Goal: Information Seeking & Learning: Check status

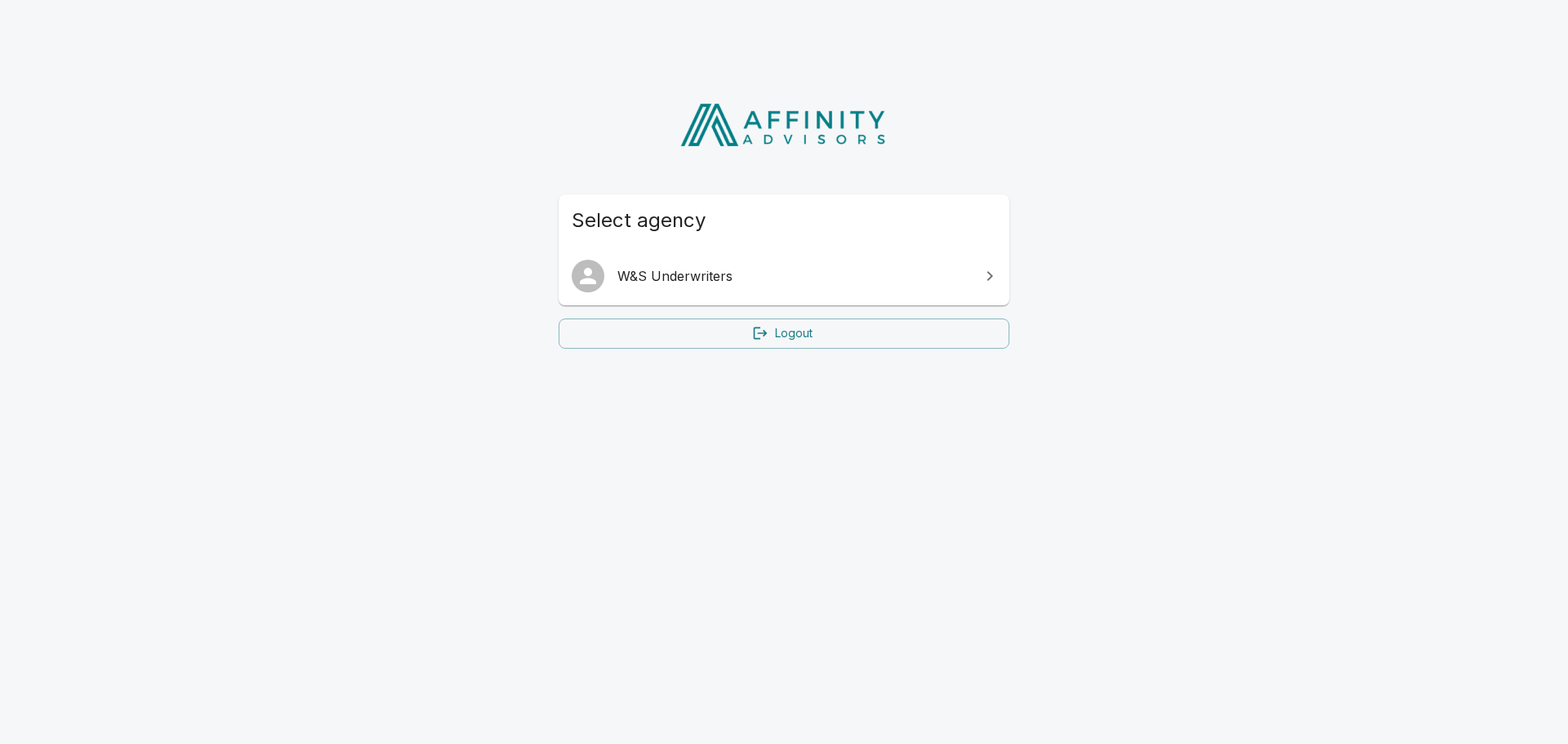
click at [813, 279] on span "W&S Underwriters" at bounding box center [794, 276] width 353 height 20
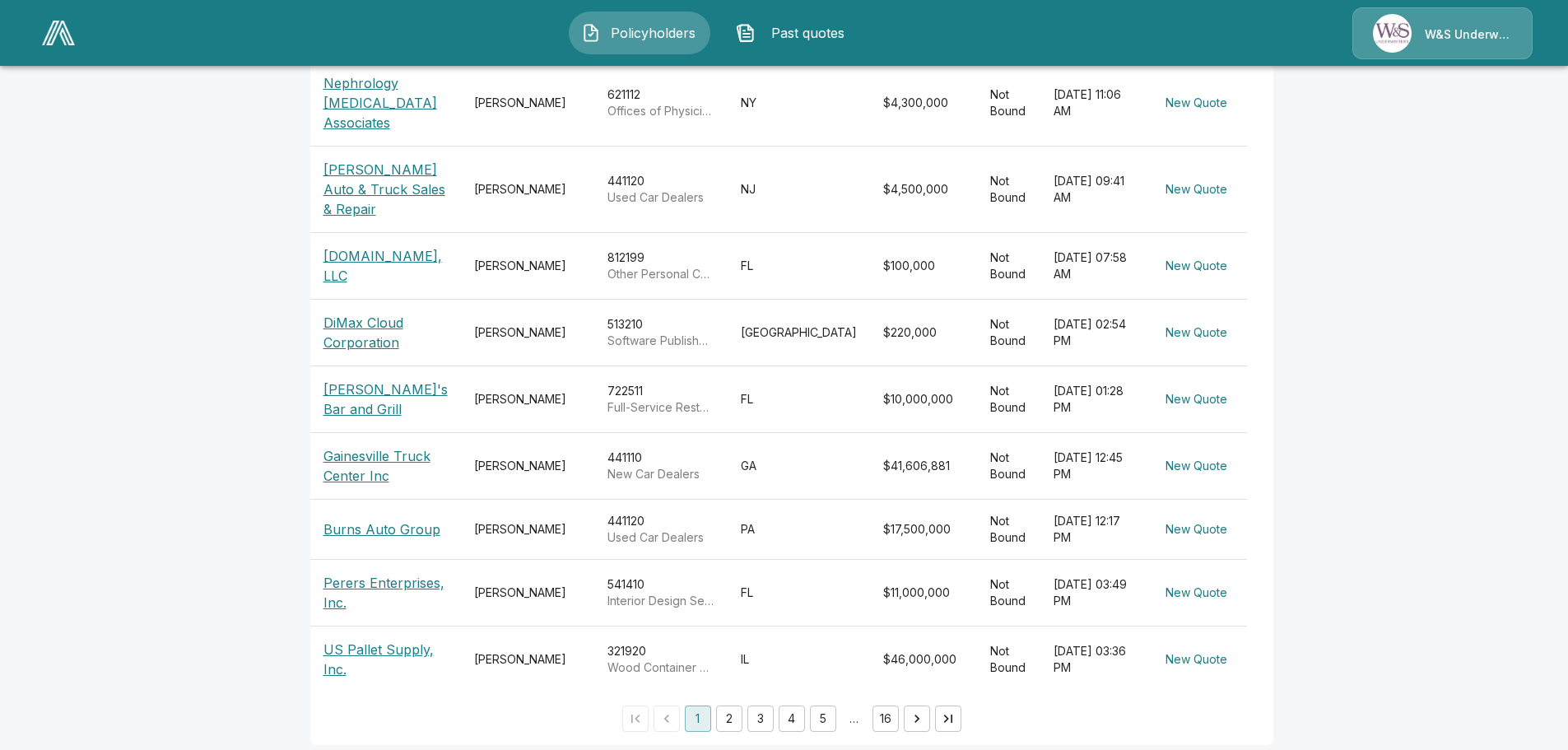
scroll to position [524, 0]
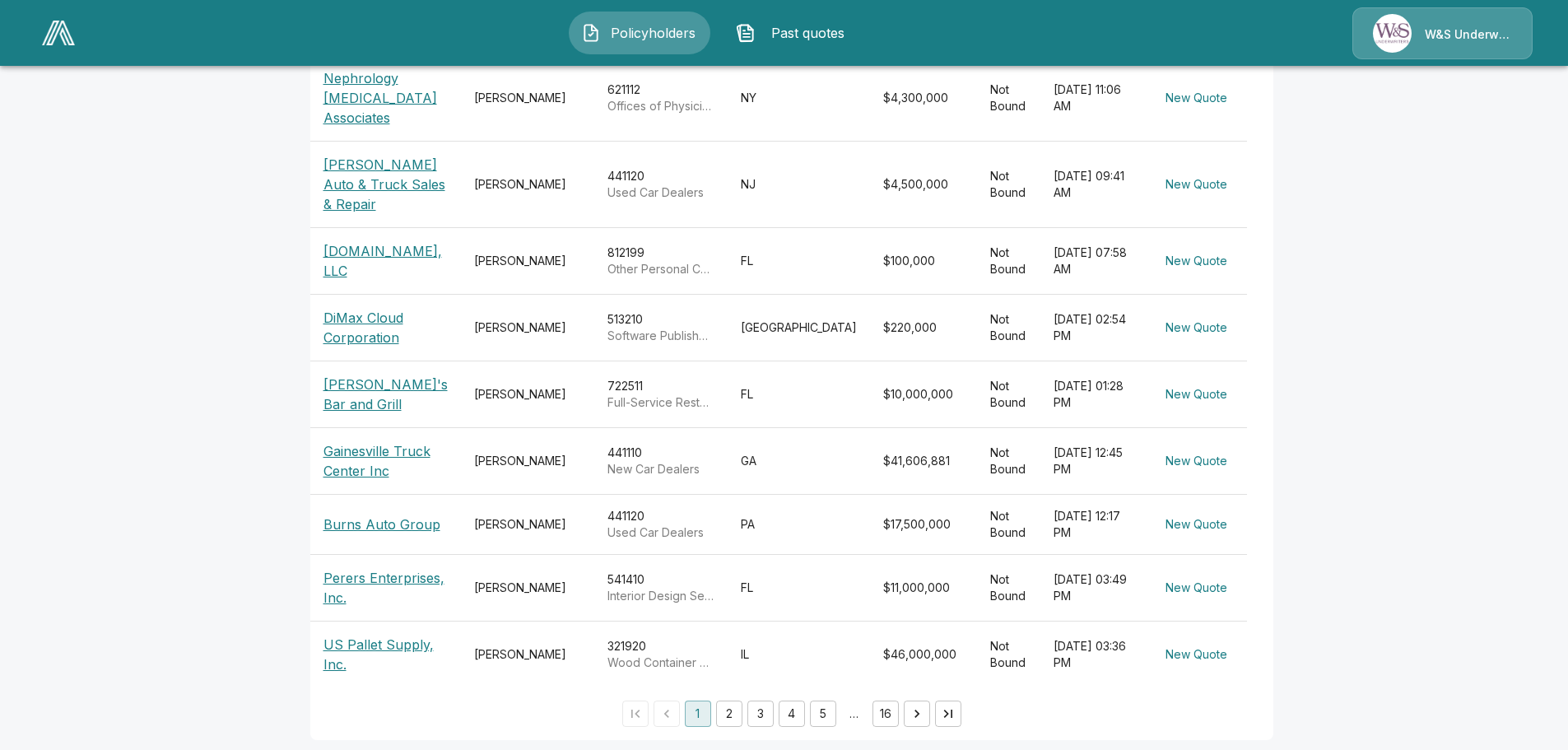
click at [394, 568] on p "Perers Enterprises, Inc." at bounding box center [386, 588] width 125 height 40
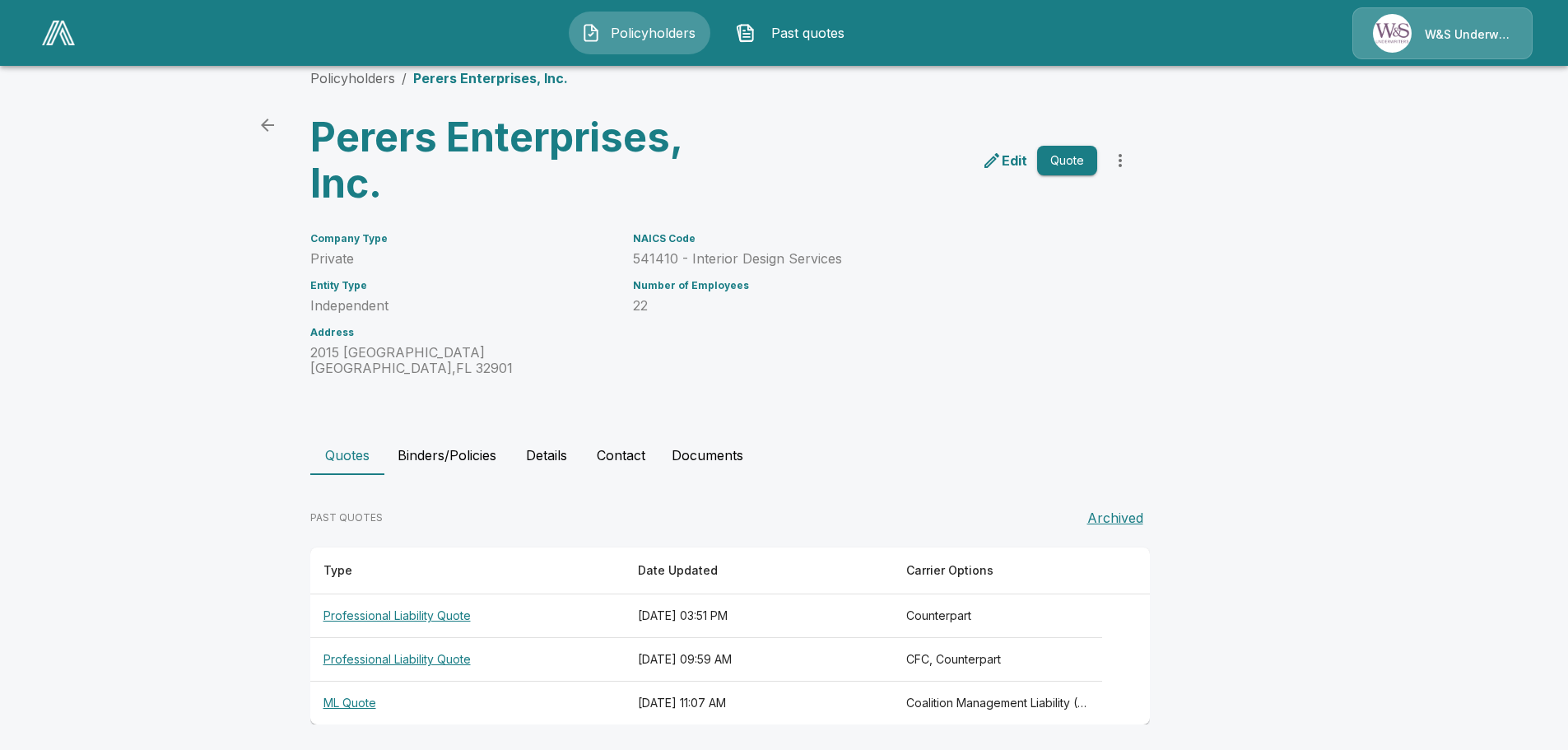
scroll to position [31, 0]
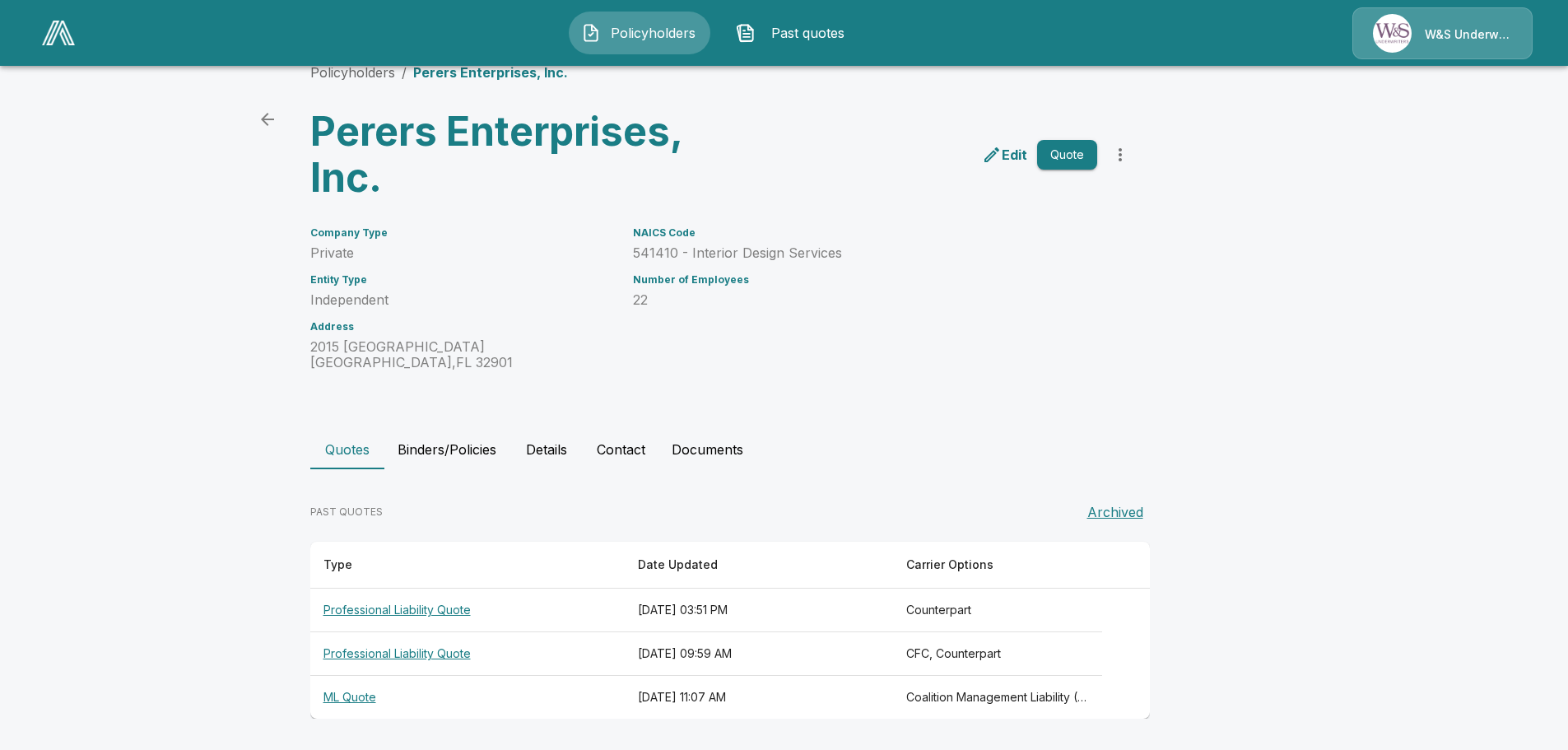
click at [452, 610] on th "Professional Liability Quote" at bounding box center [467, 610] width 315 height 44
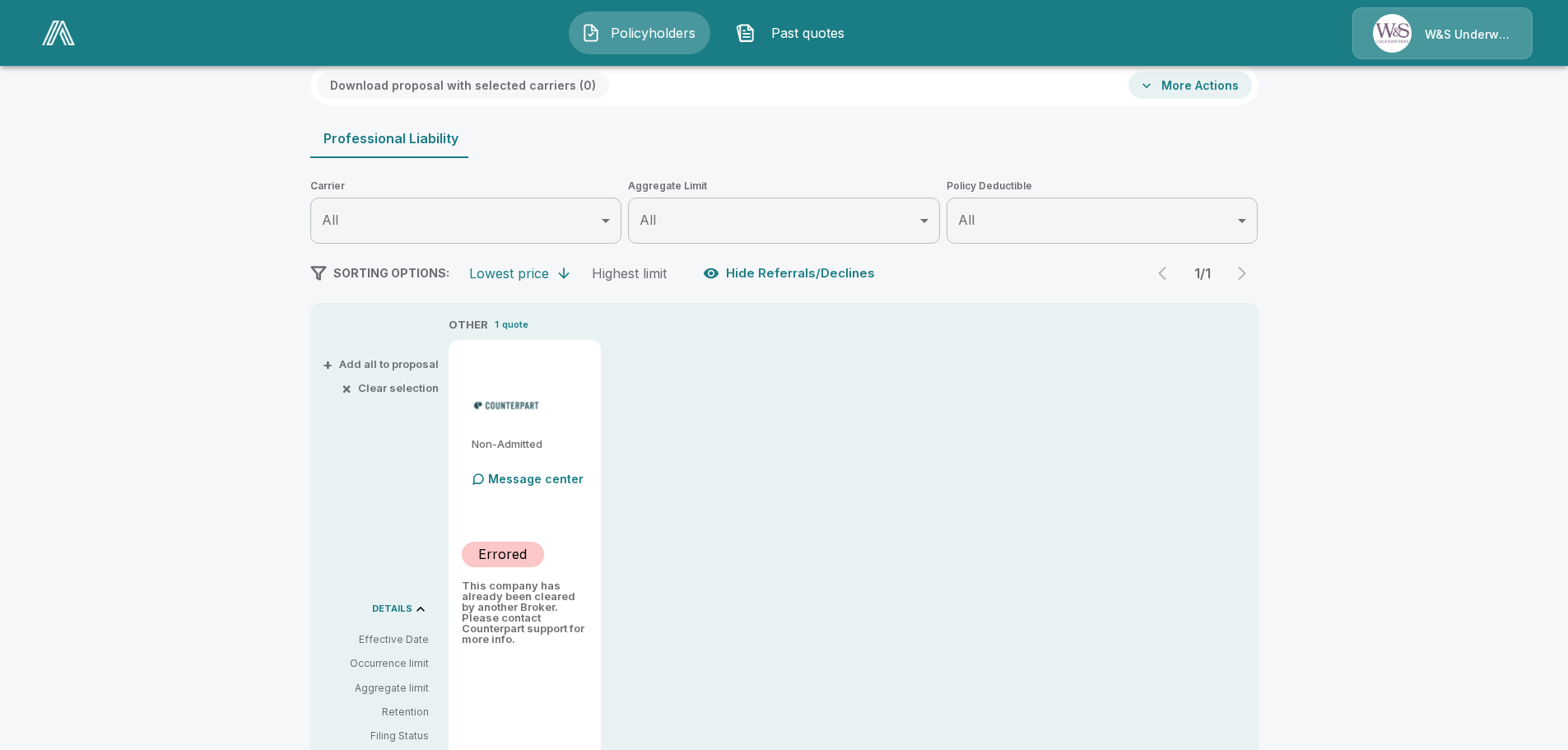
scroll to position [108, 0]
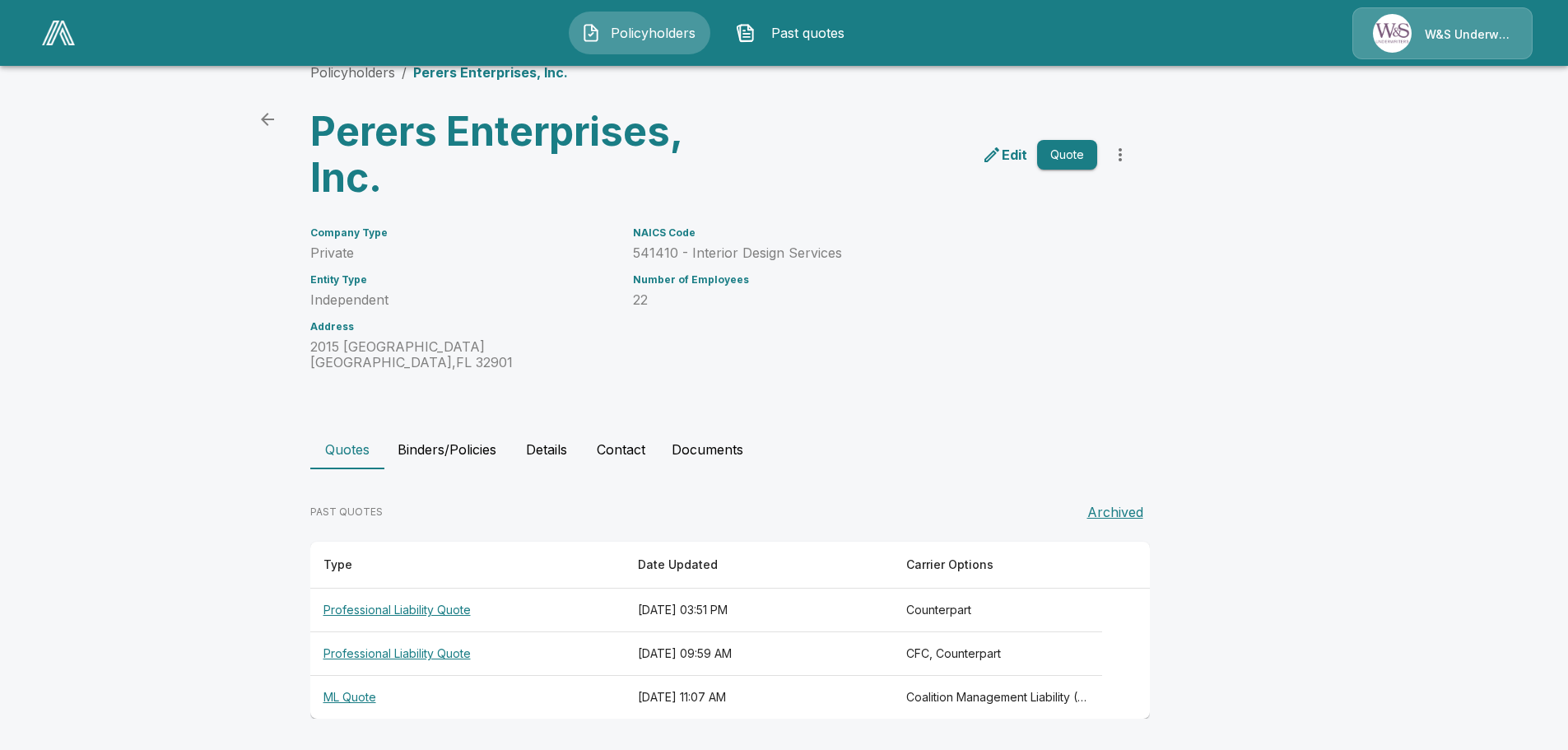
click at [353, 696] on th "ML Quote" at bounding box center [467, 697] width 315 height 44
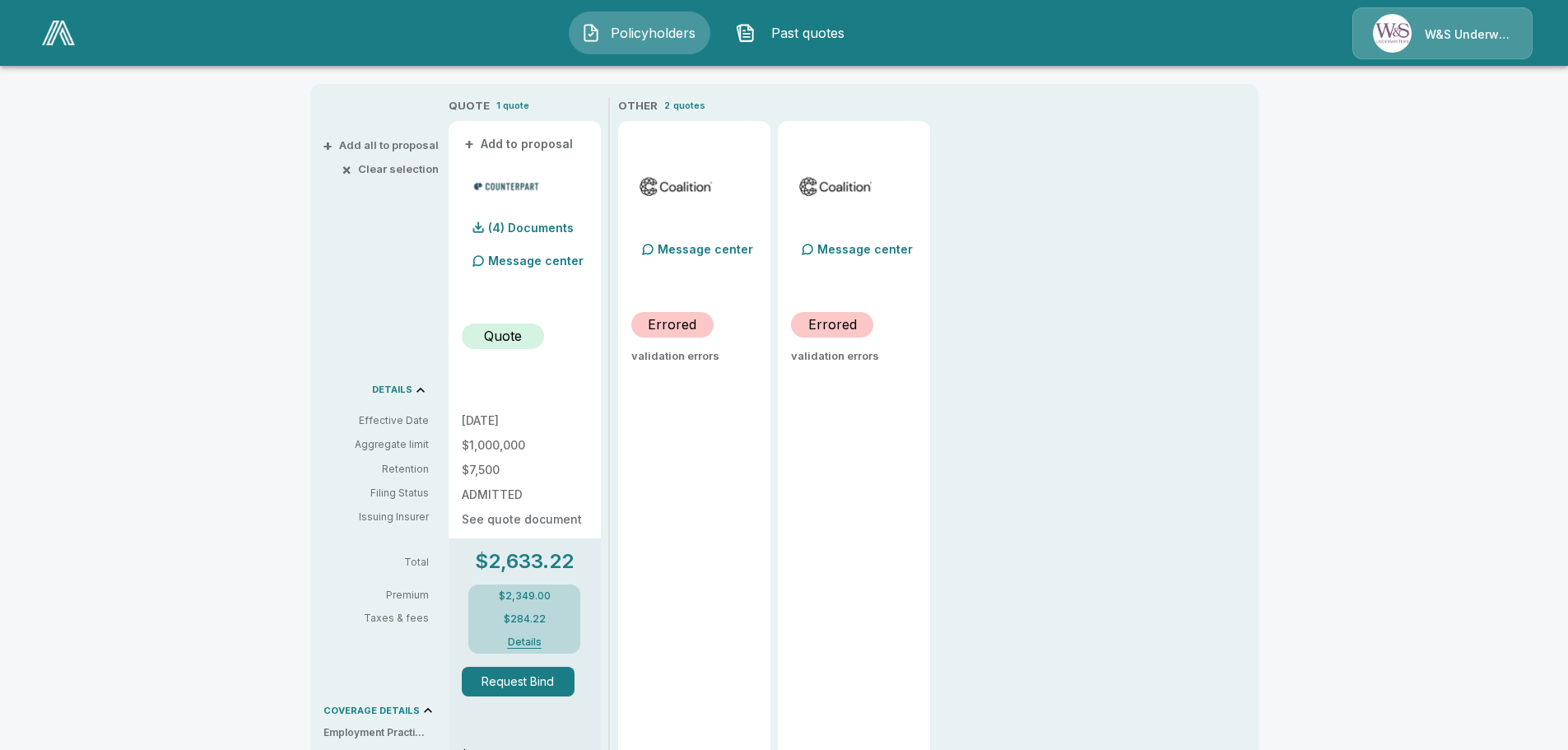
scroll to position [330, 0]
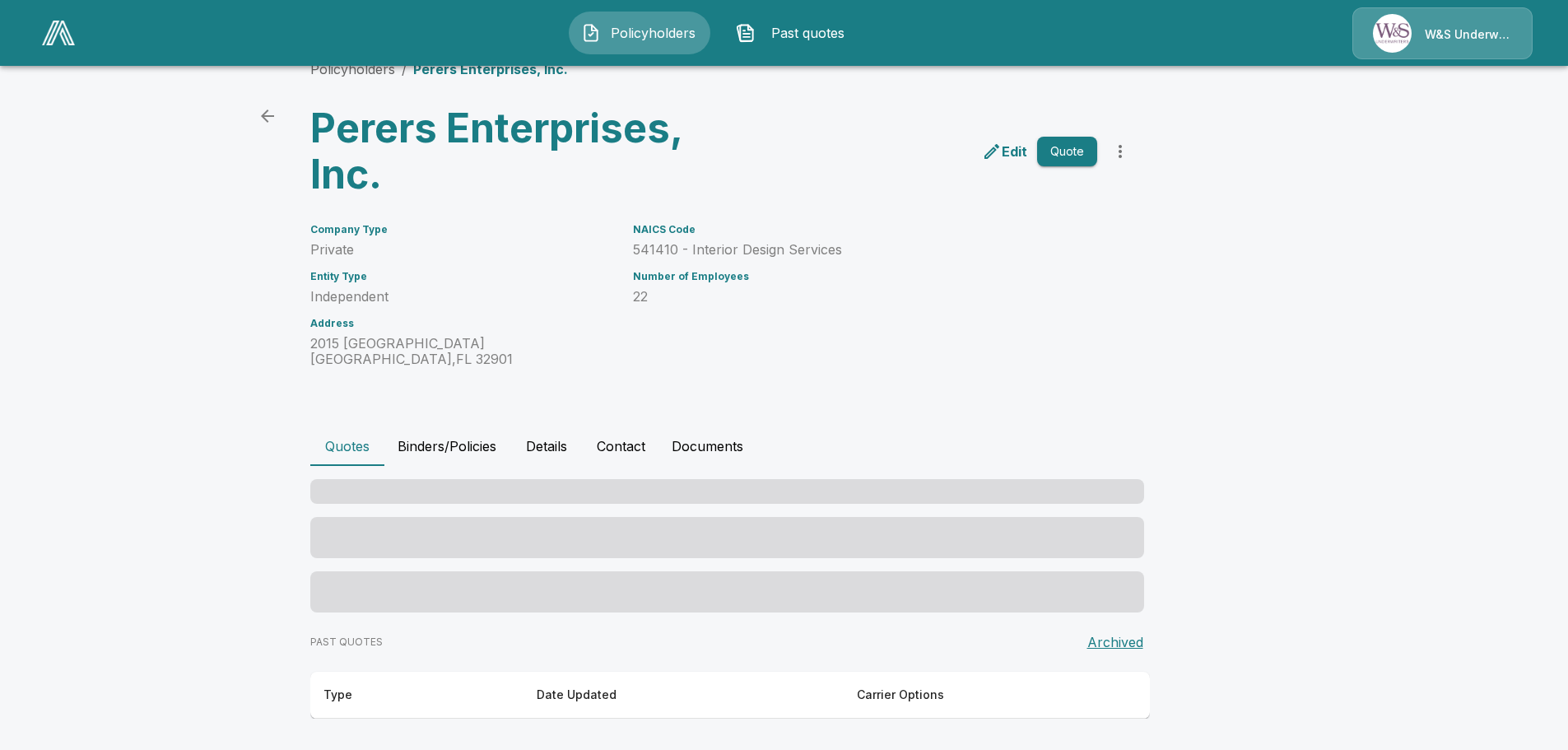
scroll to position [31, 0]
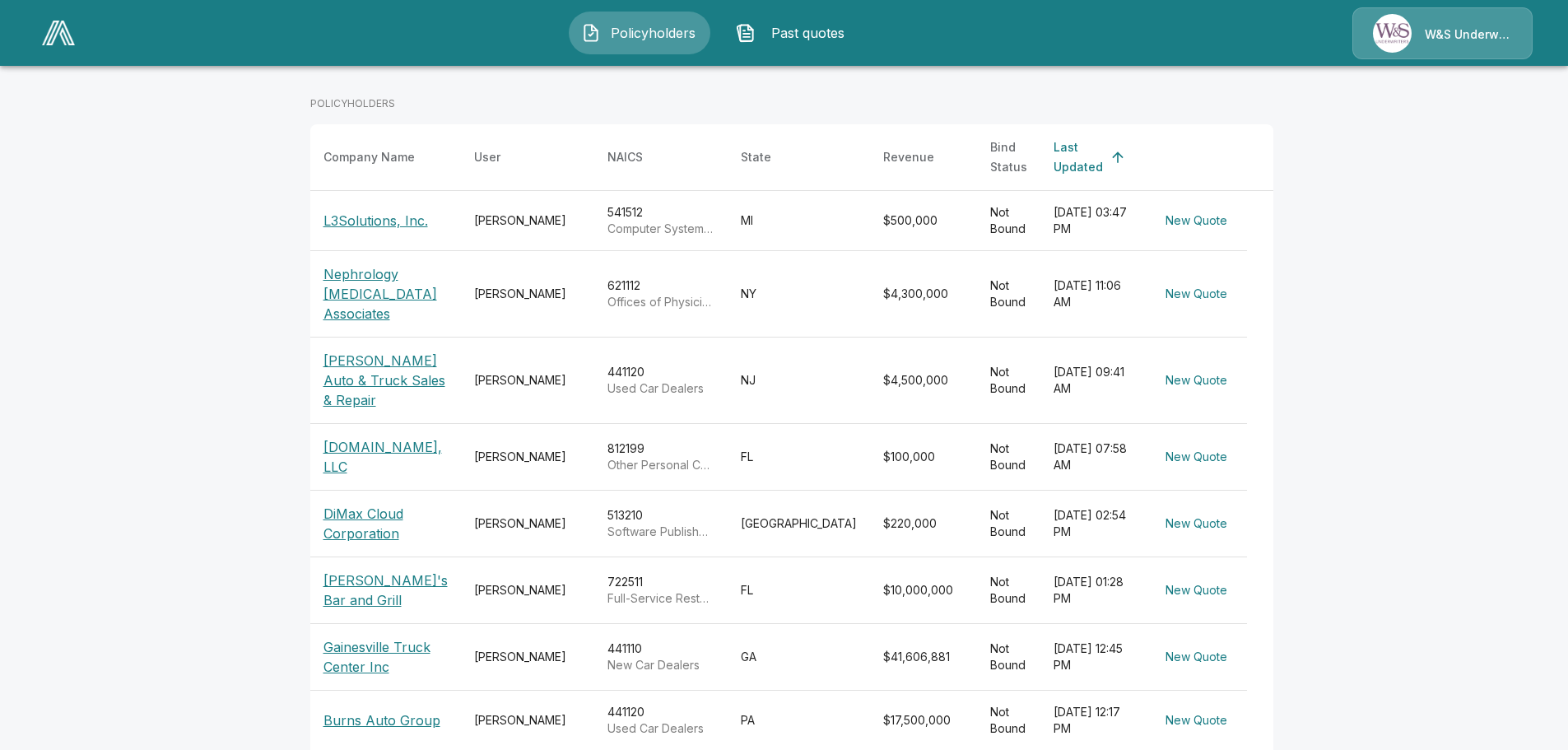
scroll to position [329, 0]
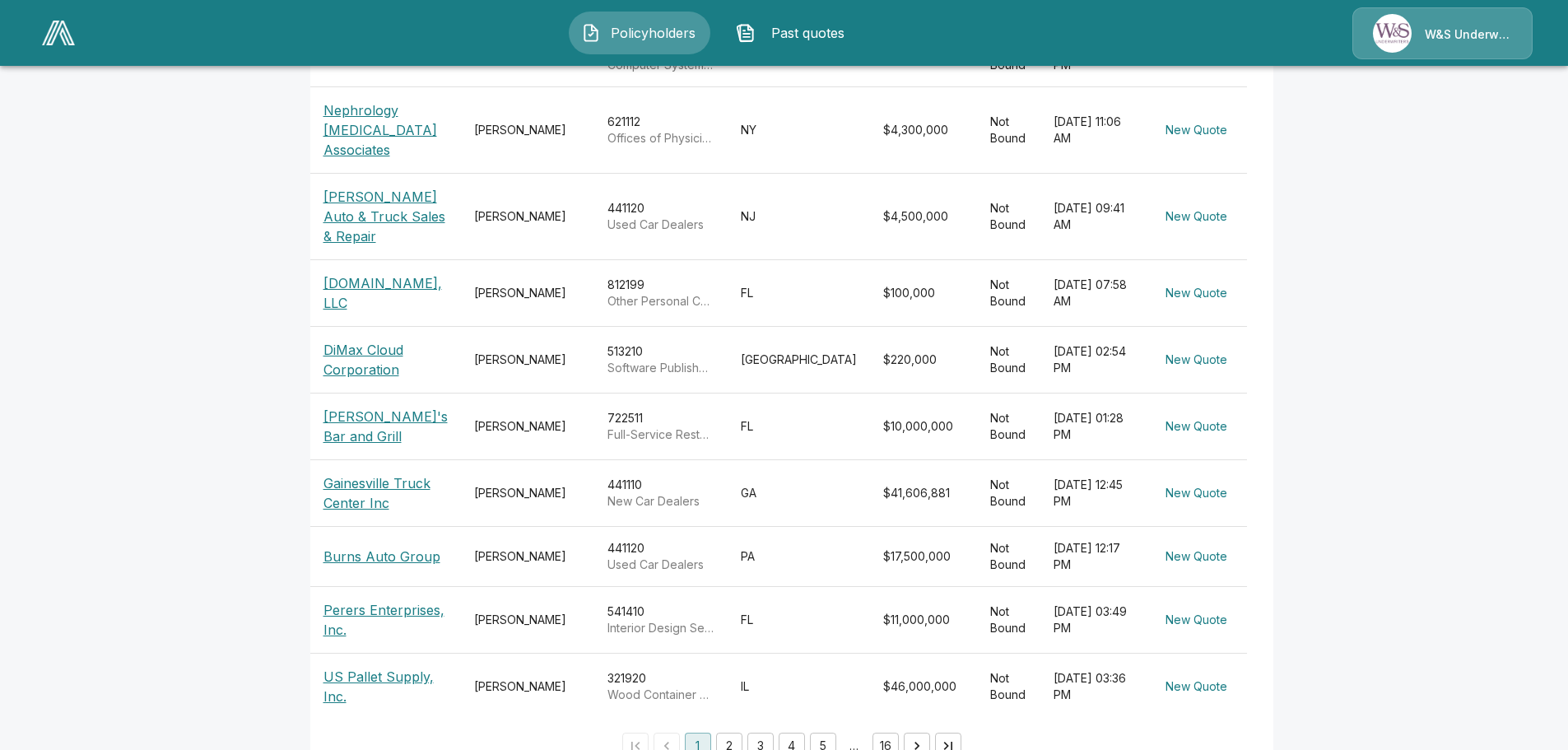
click at [392, 547] on p "Burns Auto Group" at bounding box center [382, 557] width 117 height 20
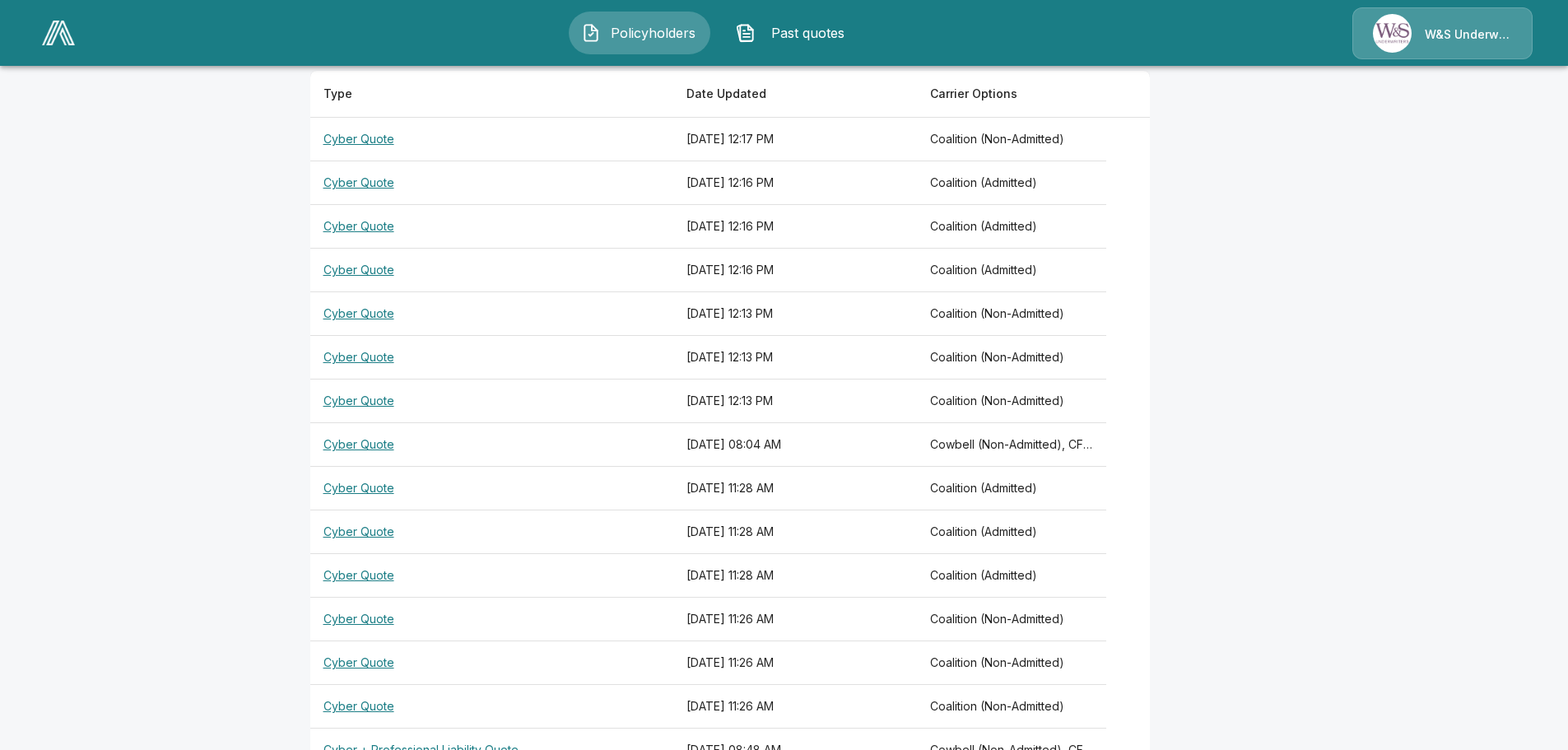
scroll to position [508, 0]
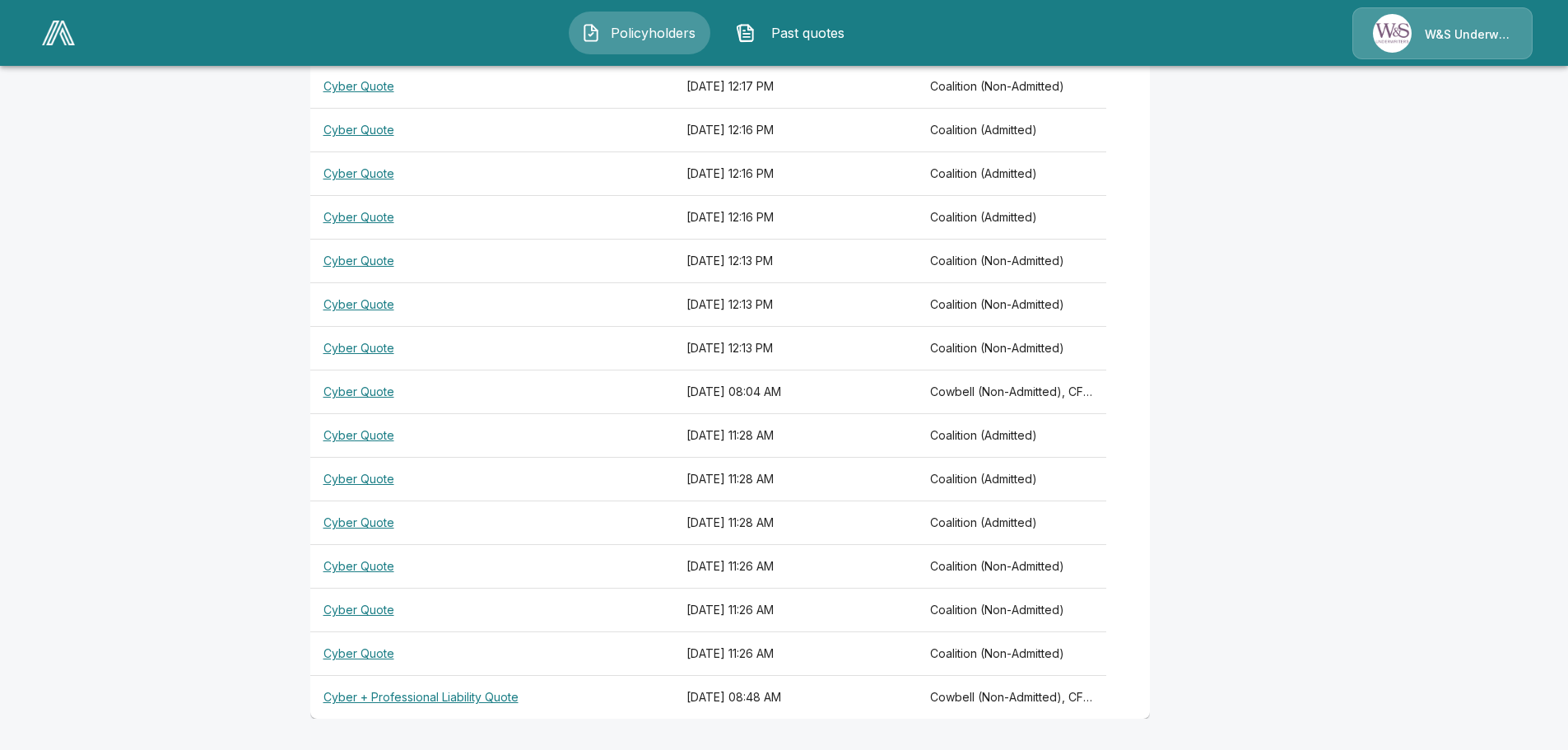
click at [456, 695] on th "Cyber + Professional Liability Quote" at bounding box center [492, 697] width 364 height 44
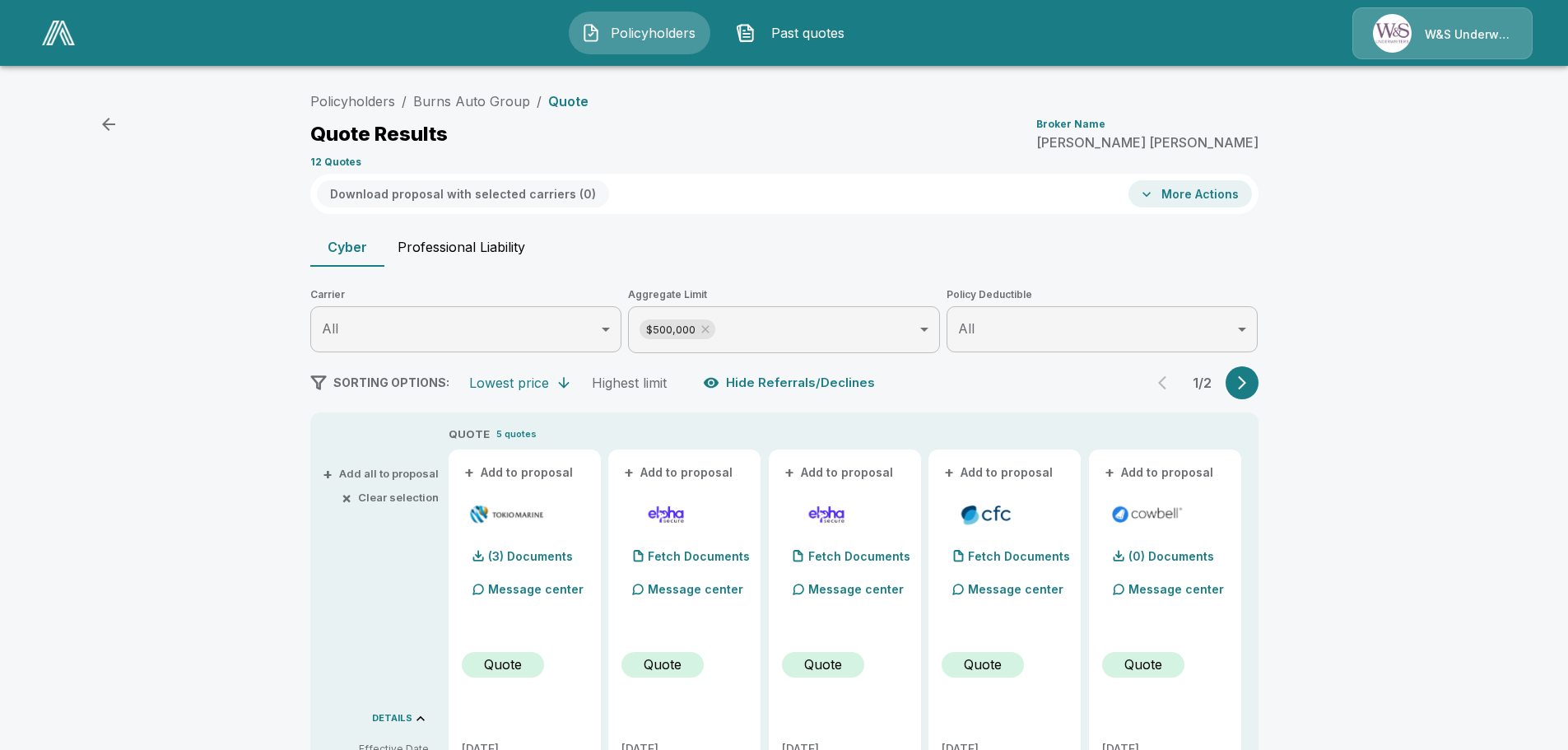
click at [109, 128] on icon "button" at bounding box center [109, 125] width 20 height 20
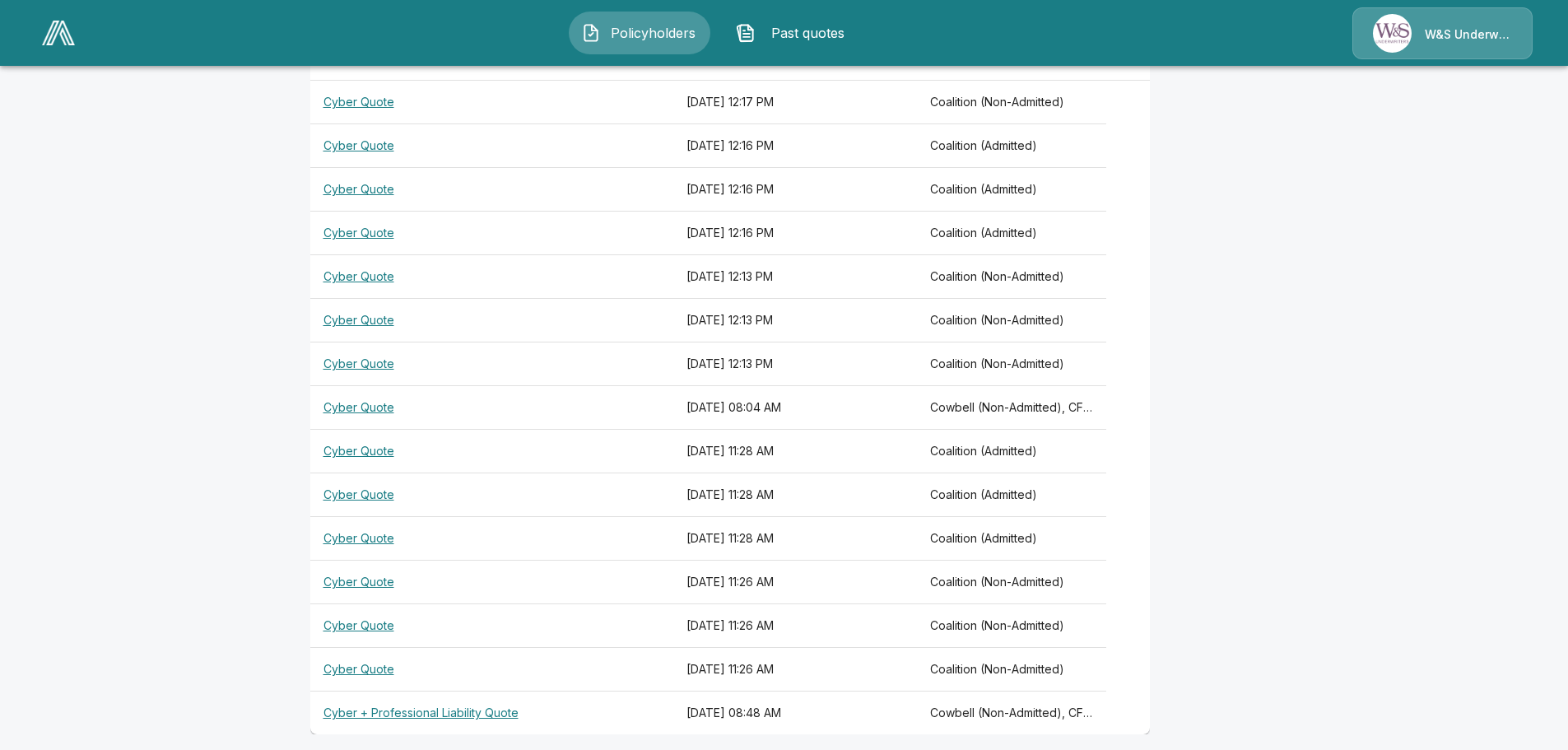
scroll to position [508, 0]
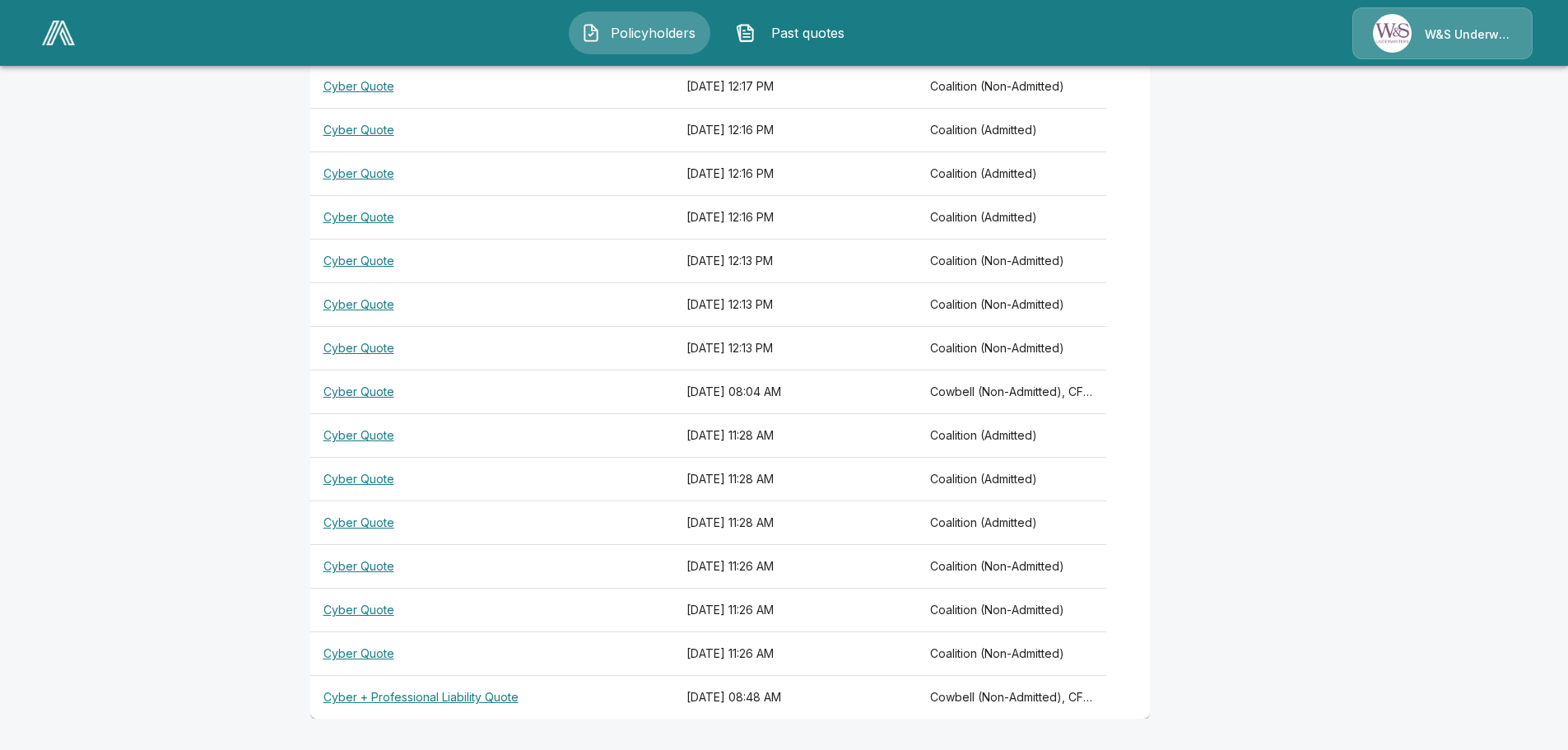
click at [497, 696] on th "Cyber + Professional Liability Quote" at bounding box center [492, 697] width 364 height 44
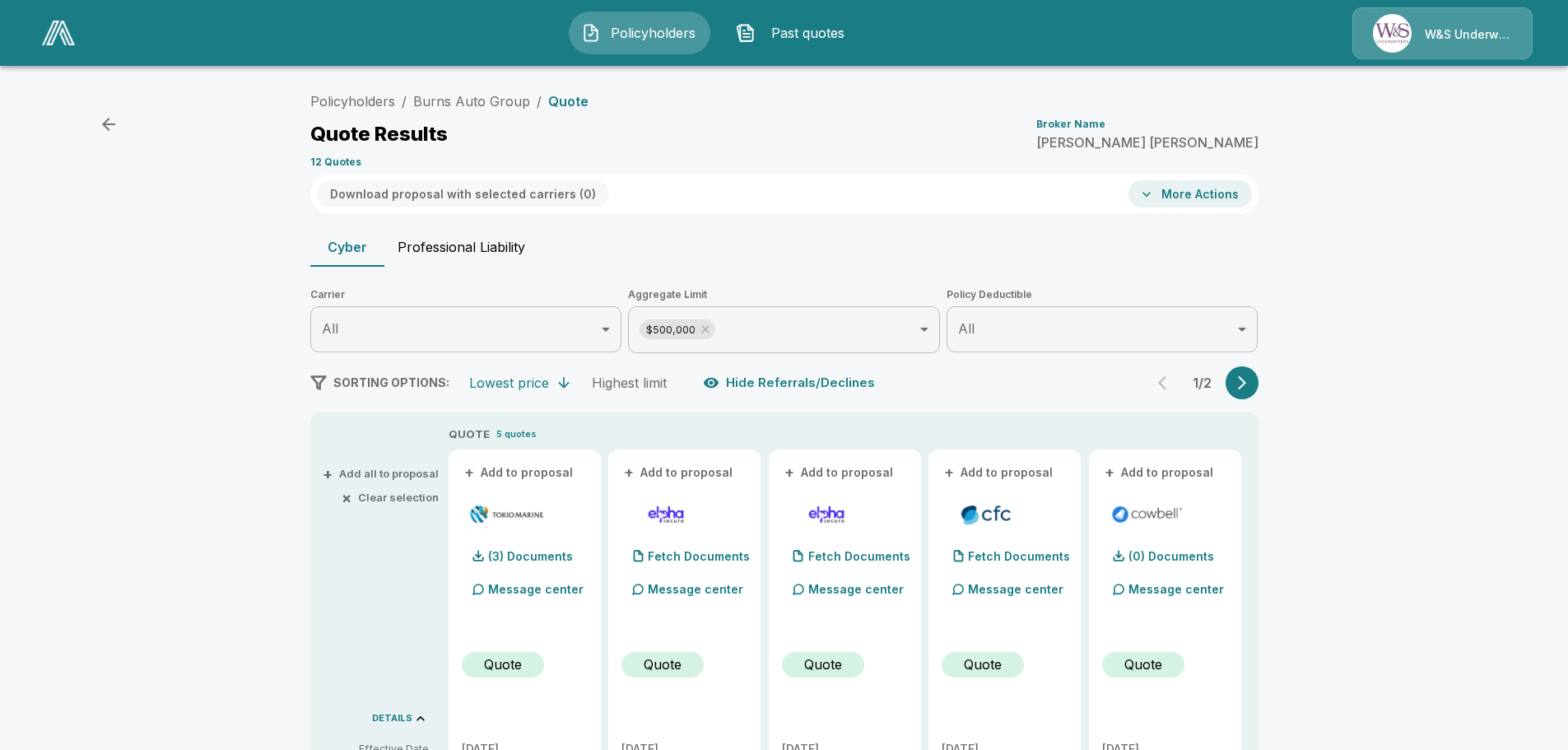
click at [109, 117] on icon "button" at bounding box center [109, 125] width 20 height 20
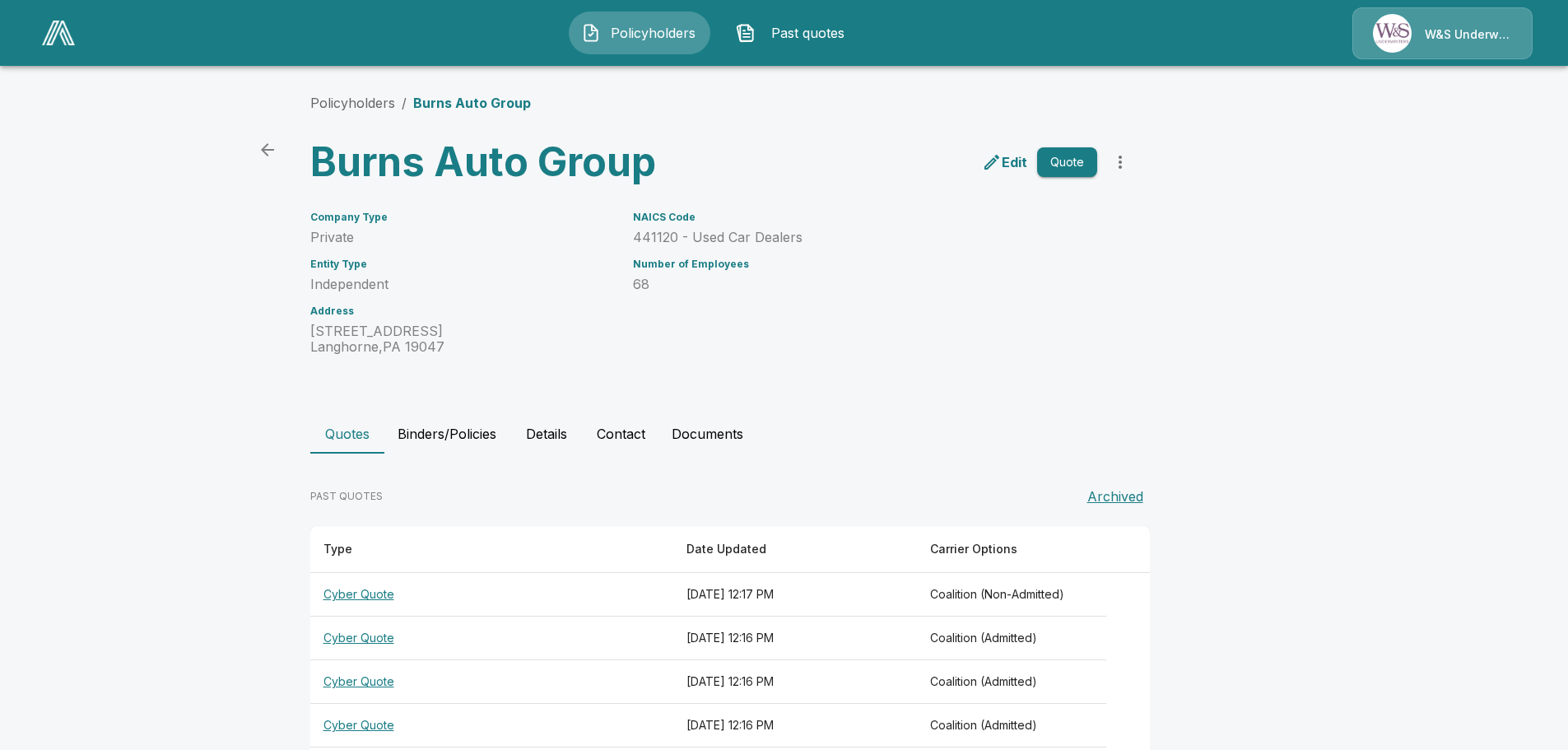
click at [274, 150] on icon "back" at bounding box center [268, 150] width 13 height 13
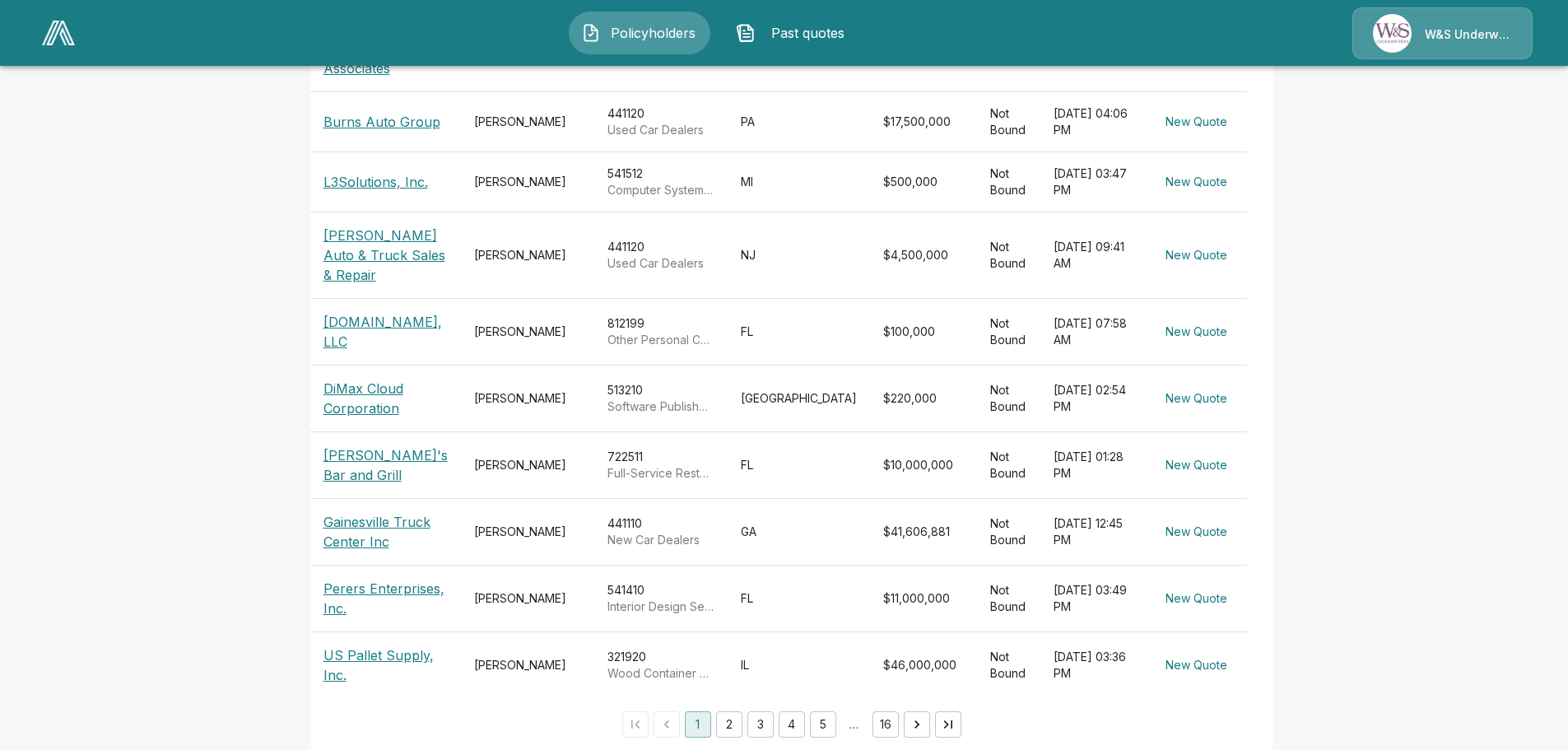
scroll to position [524, 0]
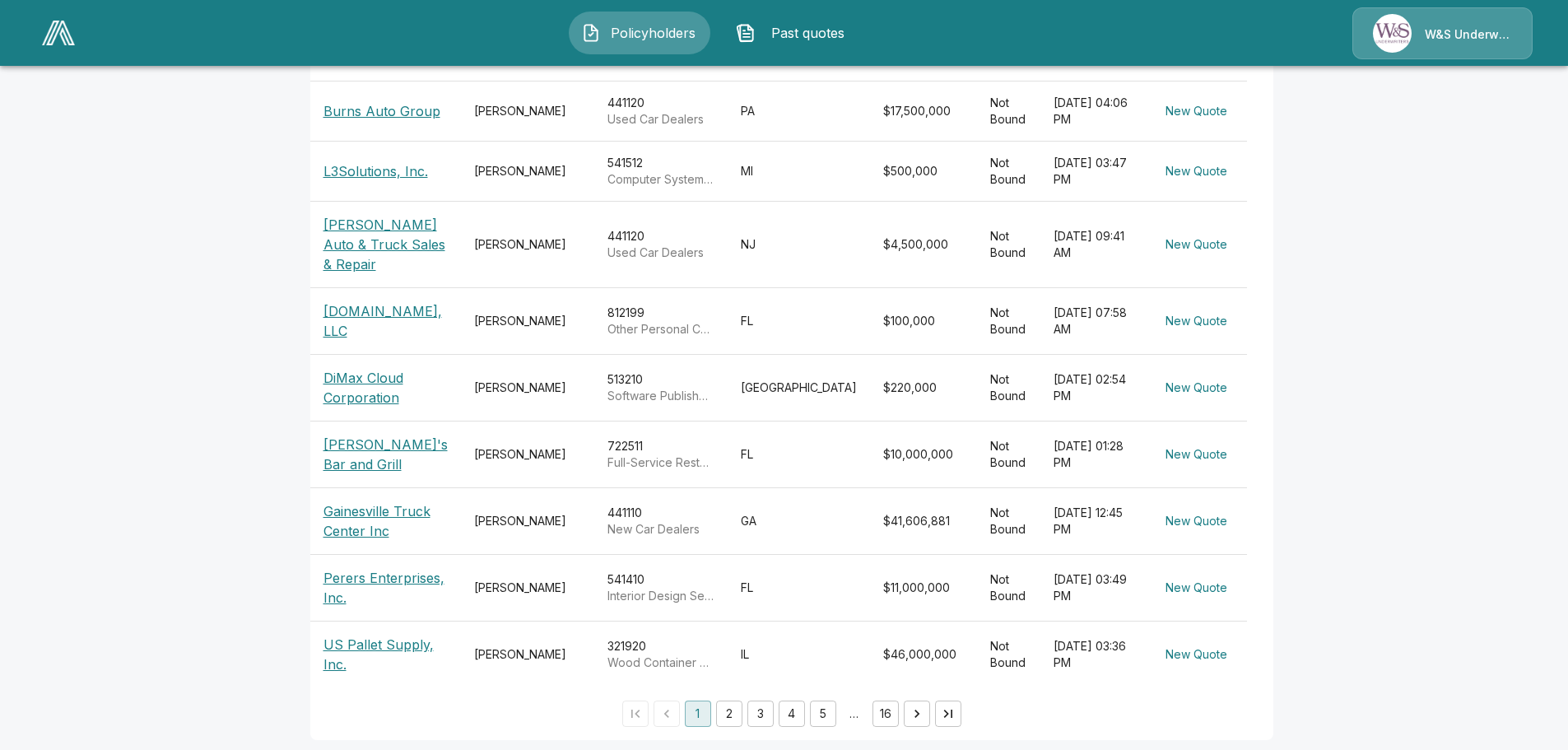
click at [345, 568] on p "Perers Enterprises, Inc." at bounding box center [386, 588] width 125 height 40
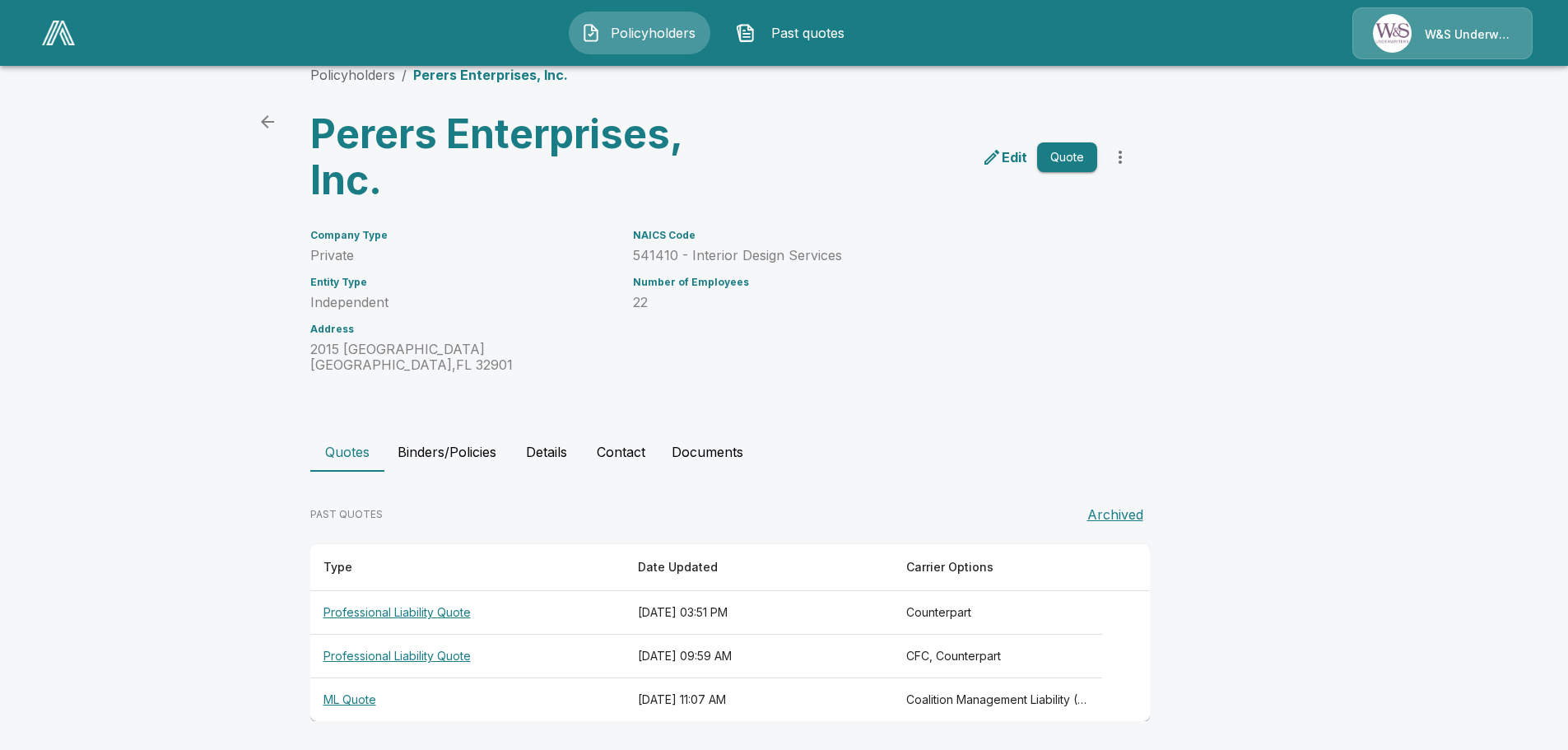
scroll to position [31, 0]
click at [362, 698] on th "ML Quote" at bounding box center [467, 697] width 315 height 44
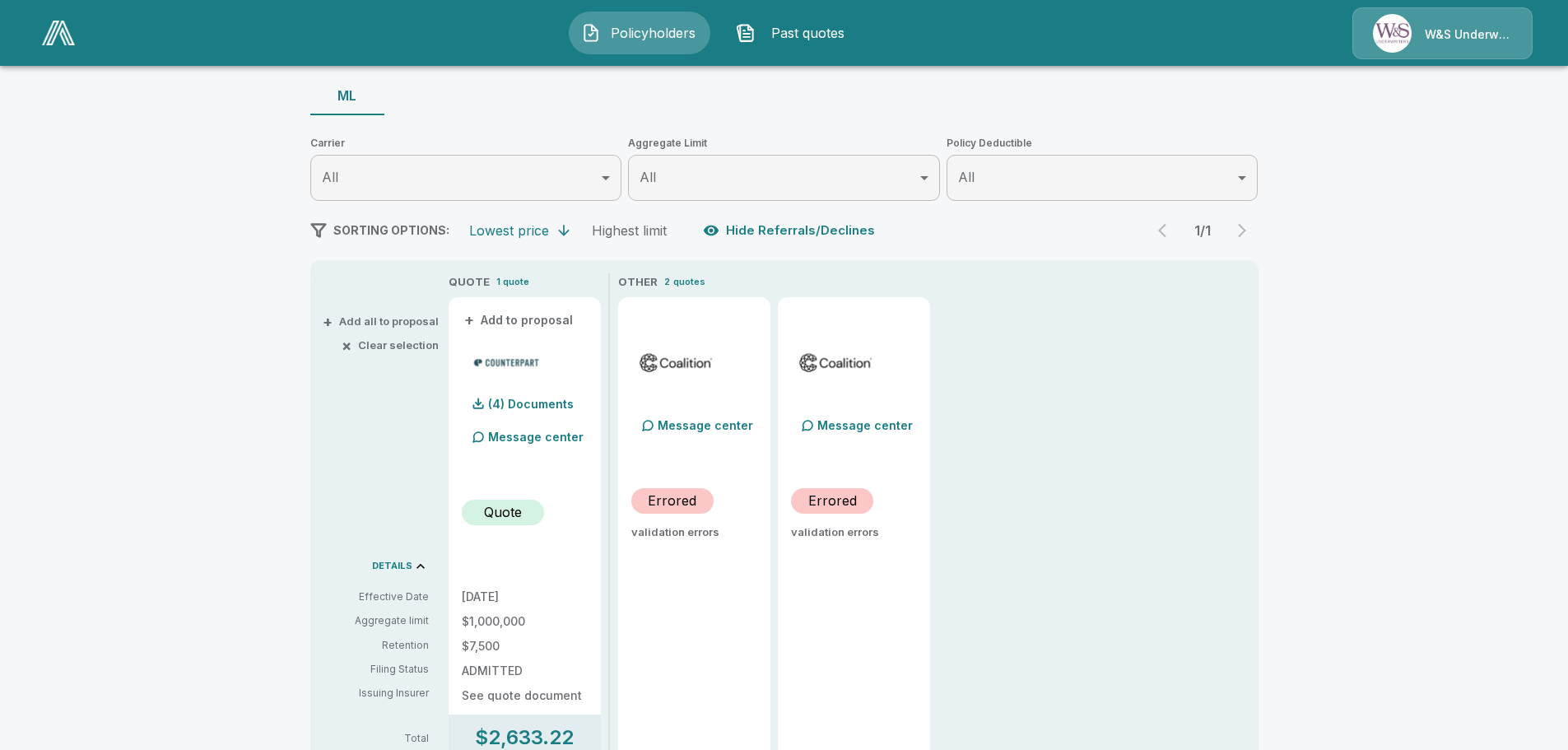
scroll to position [150, 0]
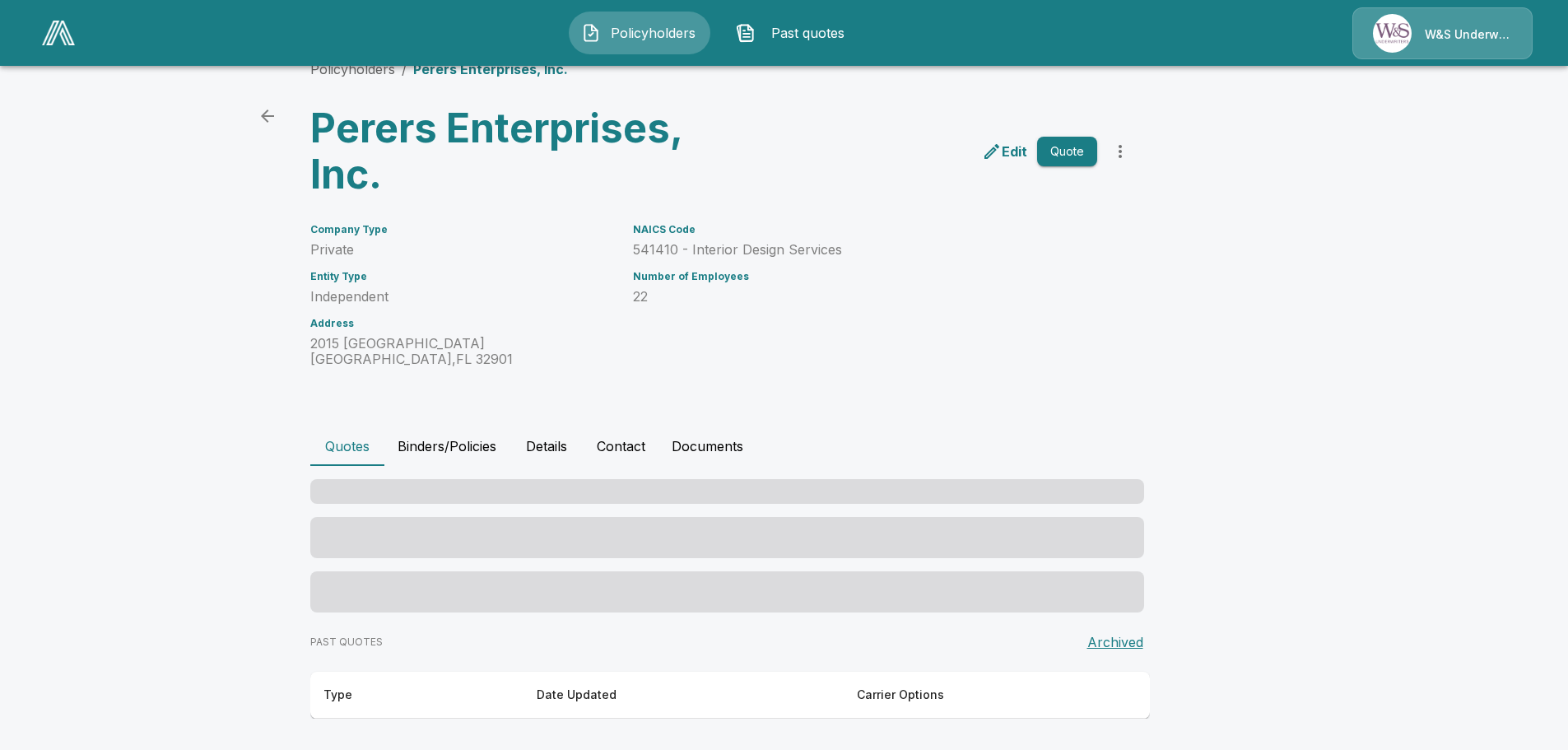
scroll to position [31, 0]
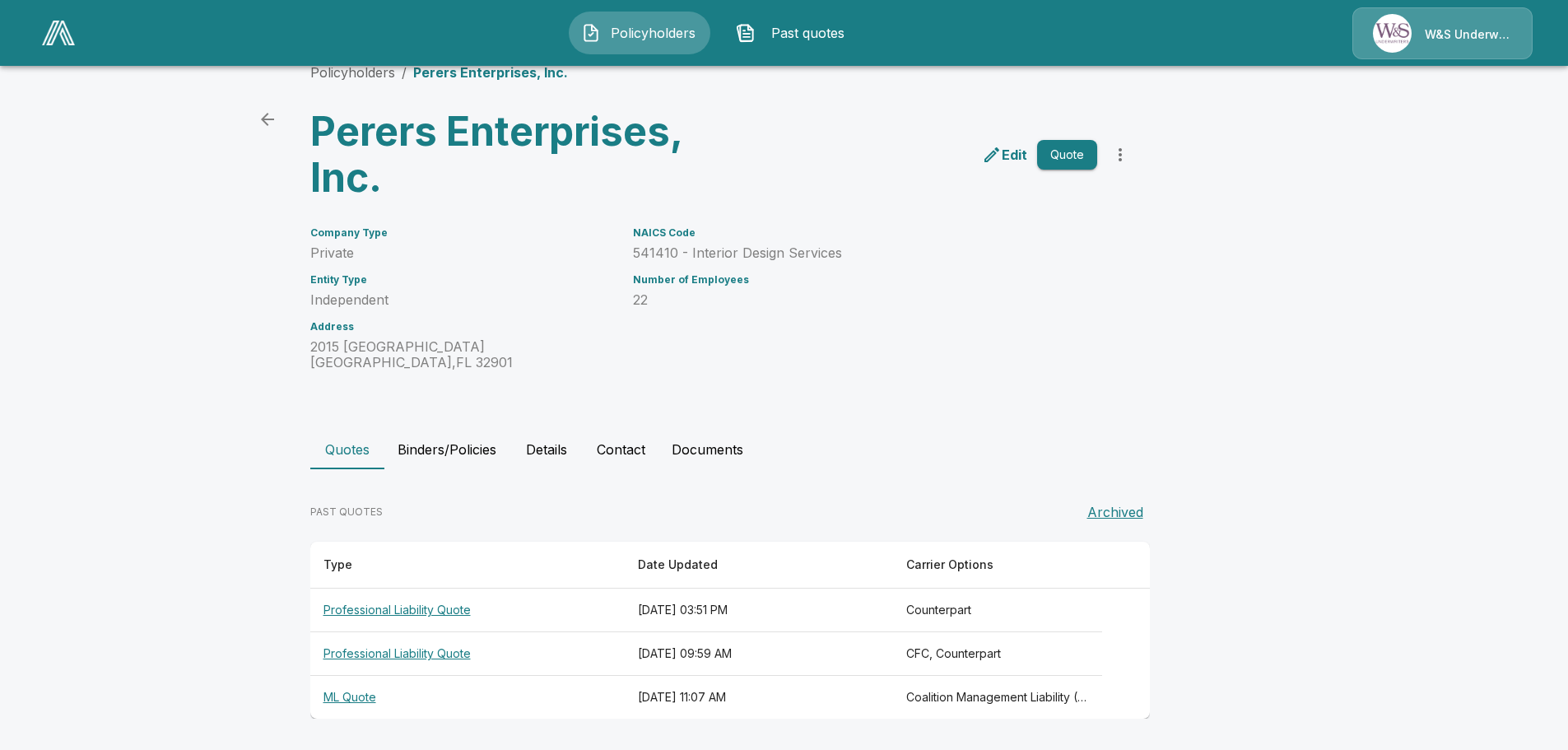
click at [348, 695] on th "ML Quote" at bounding box center [467, 697] width 315 height 44
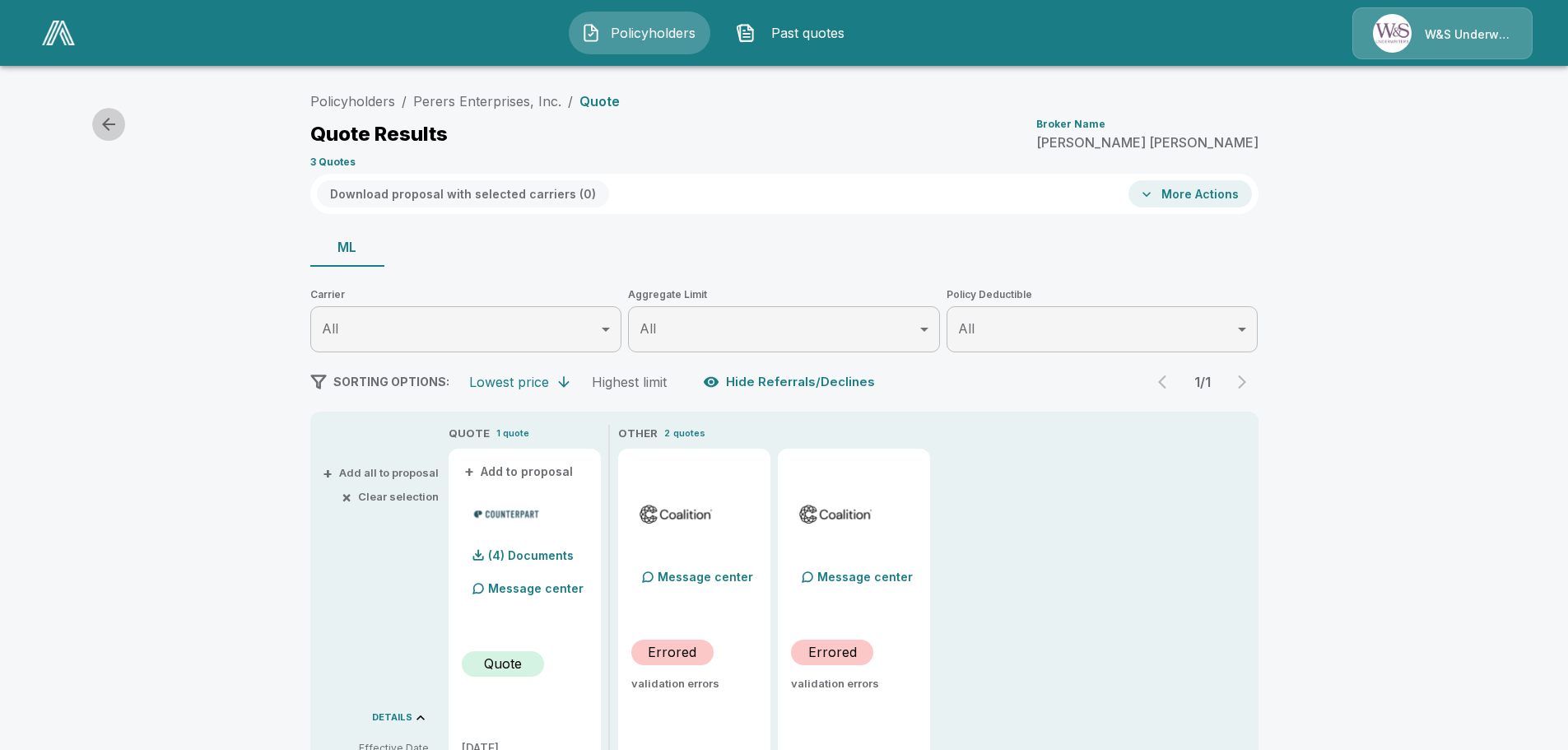
click at [106, 120] on icon "button" at bounding box center [109, 125] width 20 height 20
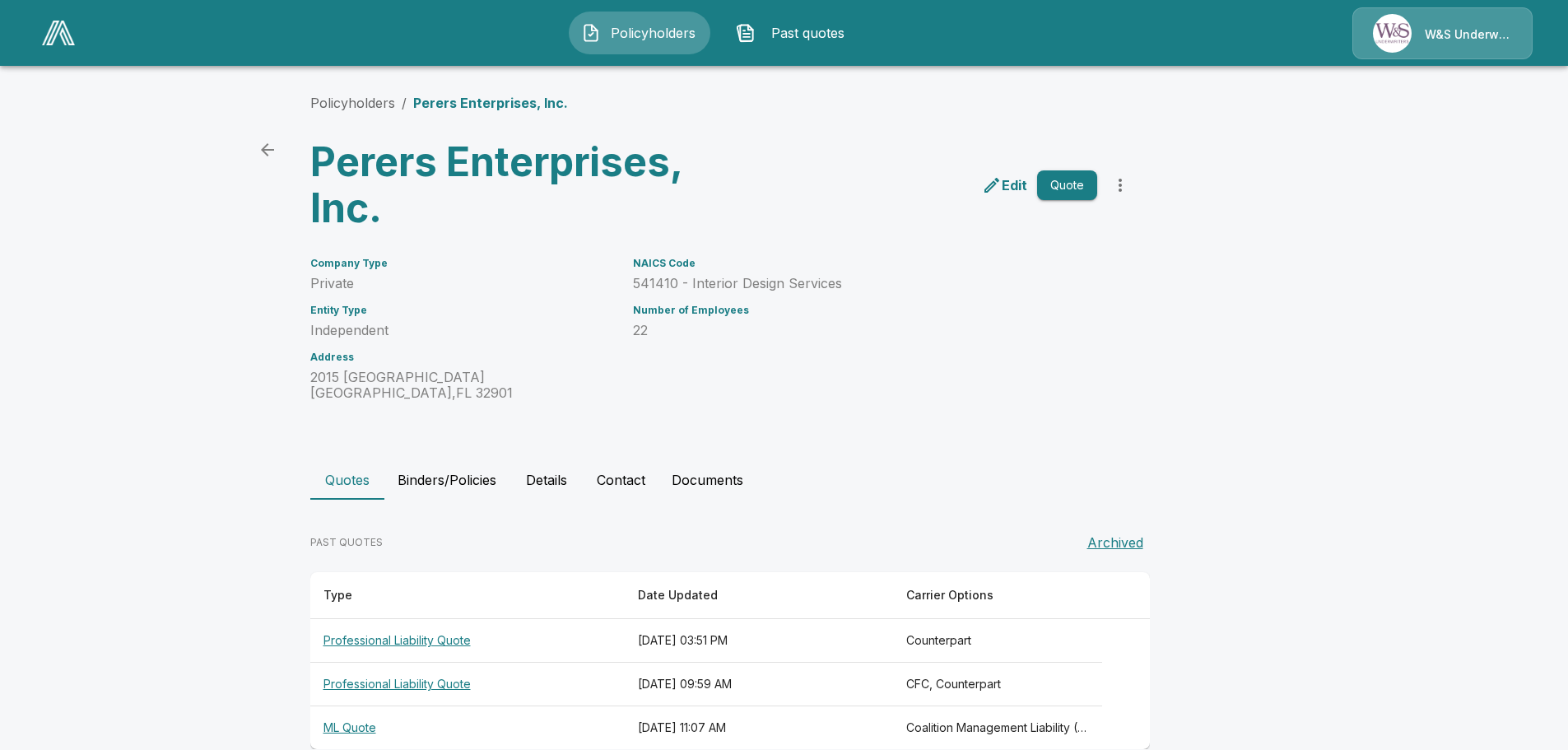
click at [449, 483] on button "Binders/Policies" at bounding box center [448, 480] width 126 height 40
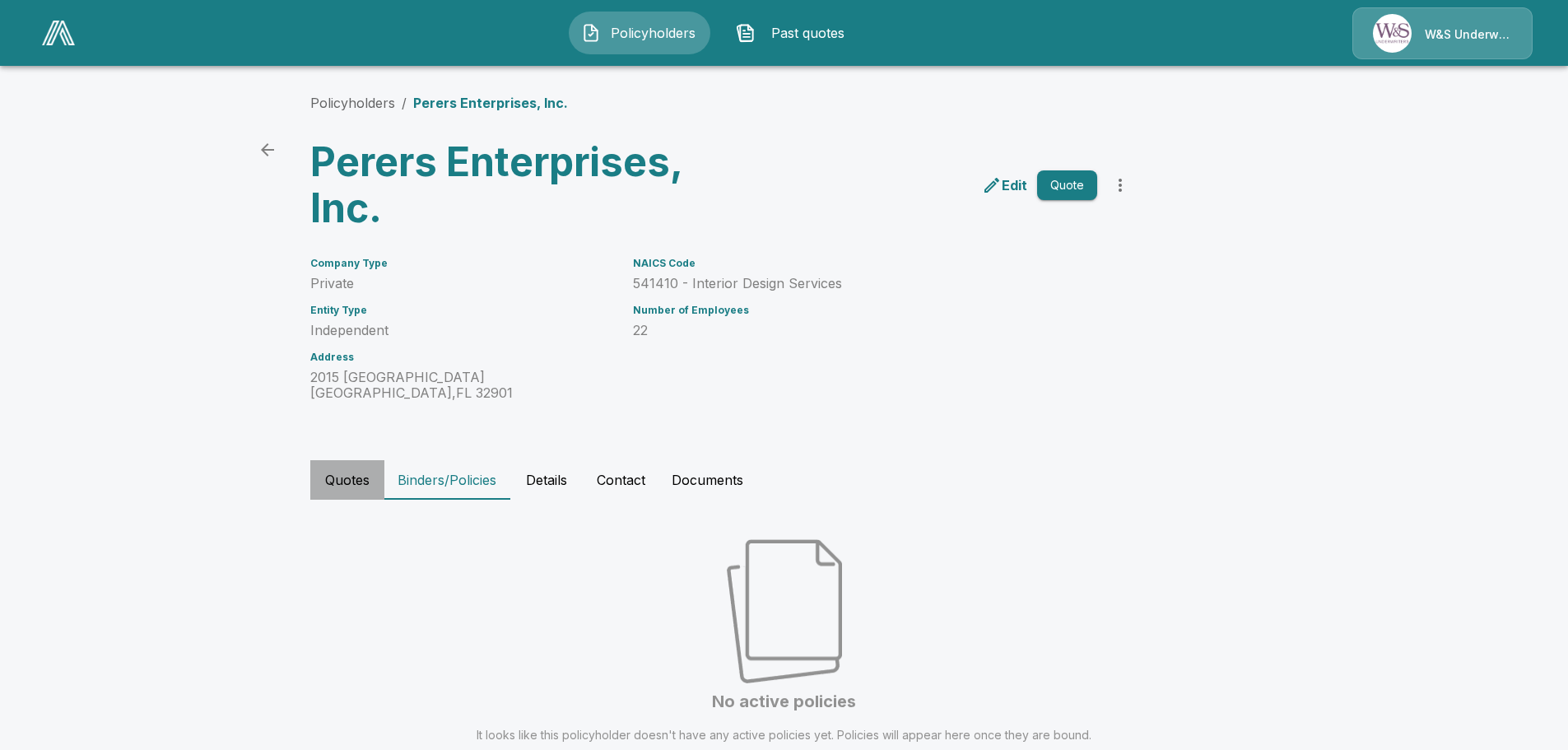
click at [346, 478] on button "Quotes" at bounding box center [348, 480] width 74 height 40
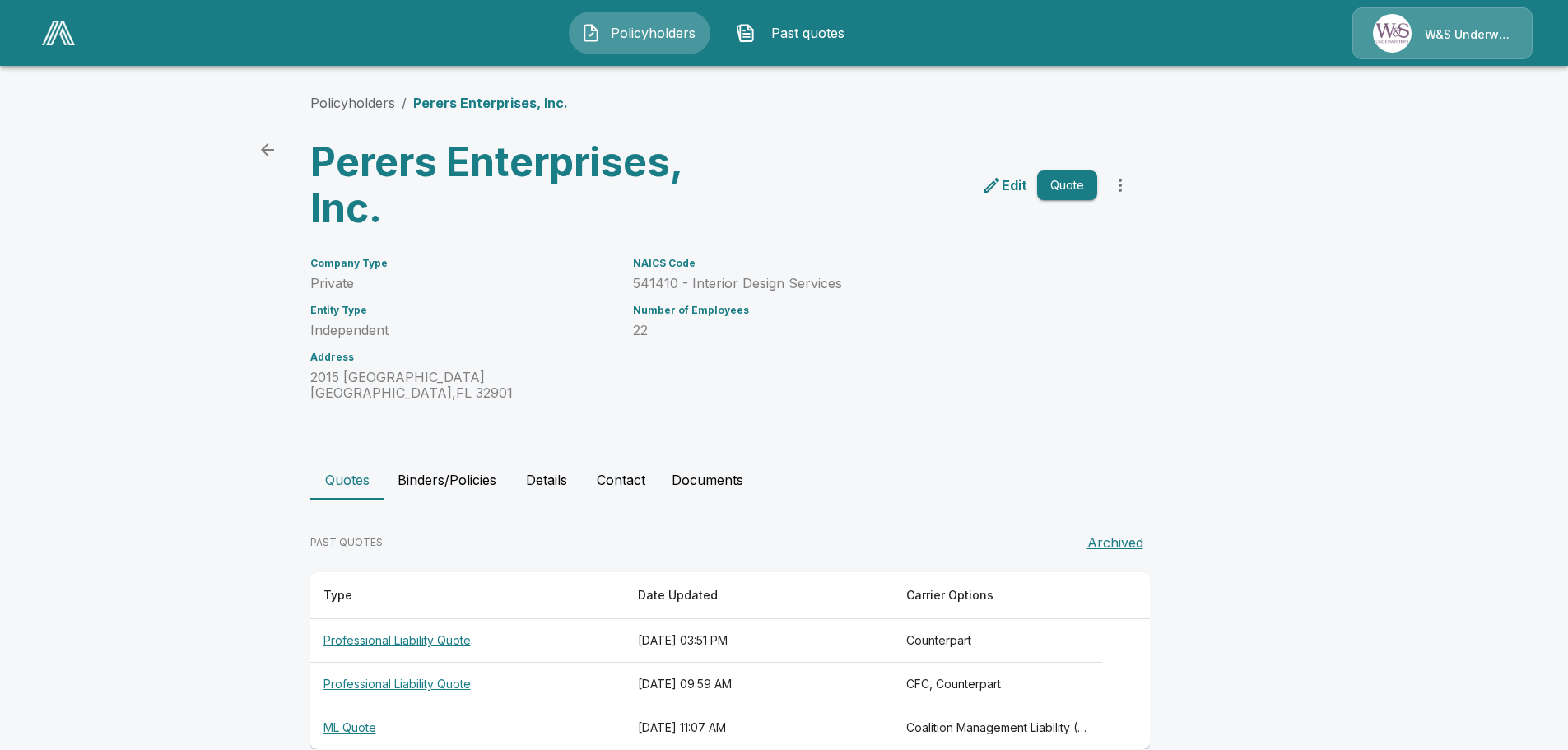
click at [435, 641] on th "Professional Liability Quote" at bounding box center [467, 641] width 315 height 44
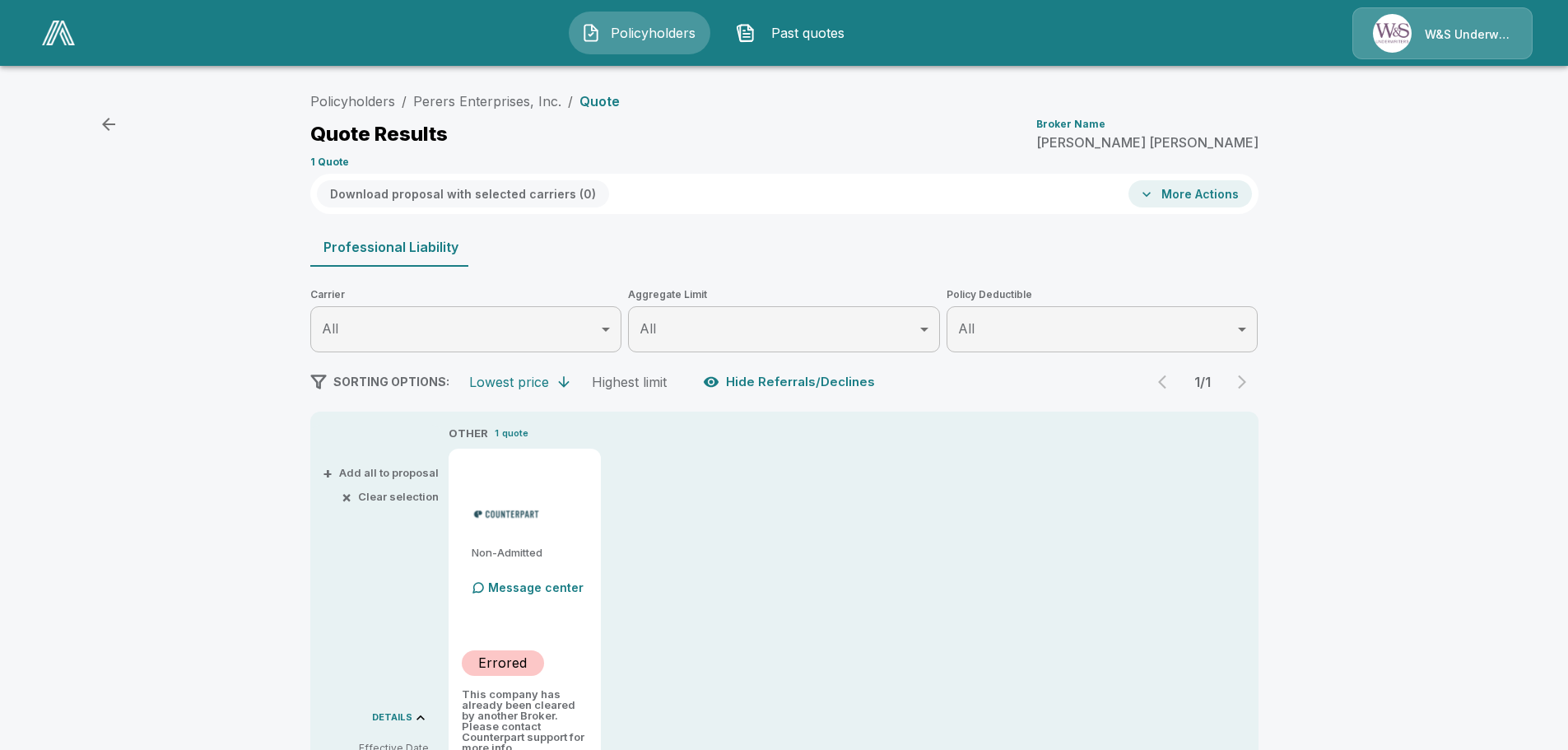
click at [111, 121] on icon "button" at bounding box center [109, 125] width 20 height 20
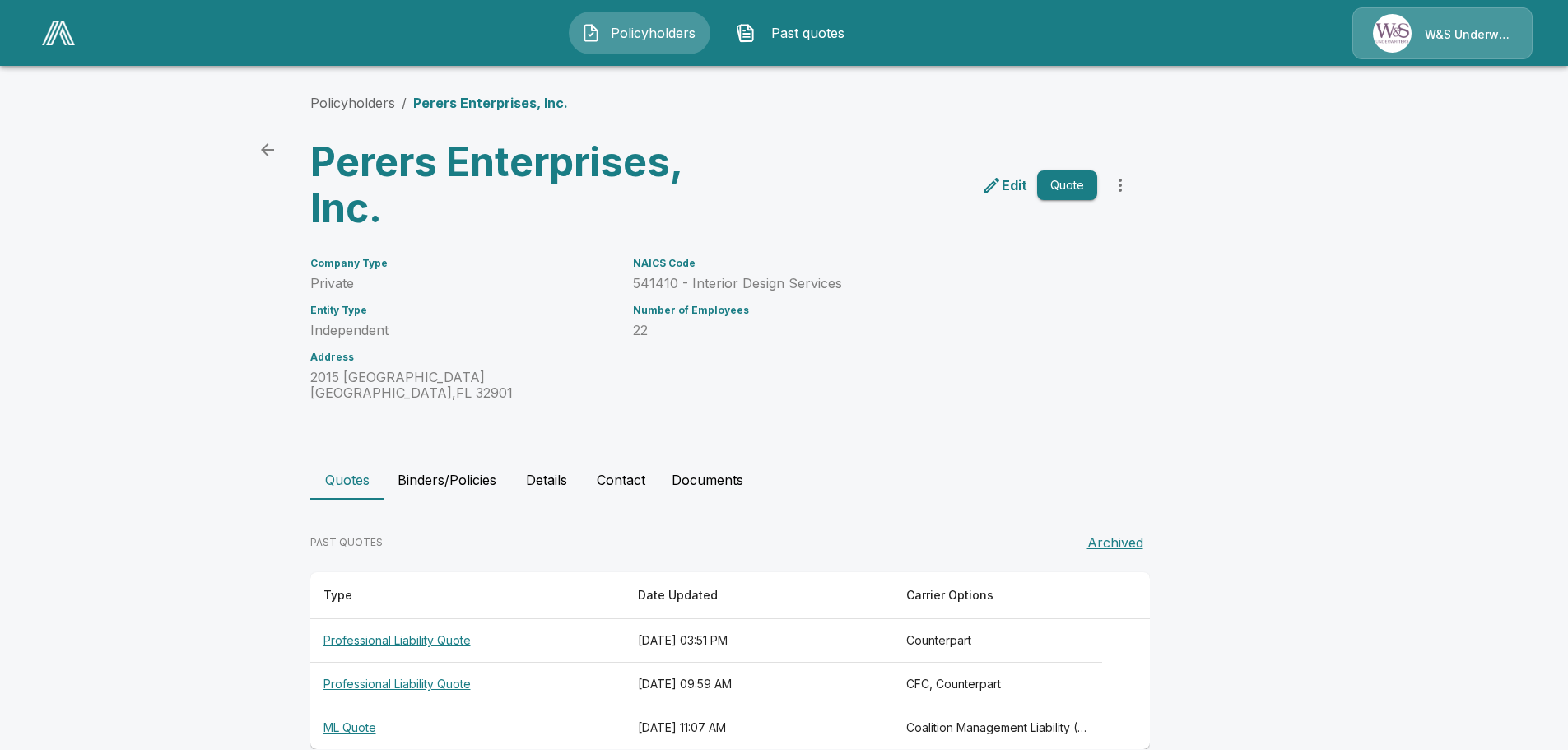
click at [475, 474] on button "Binders/Policies" at bounding box center [448, 480] width 126 height 40
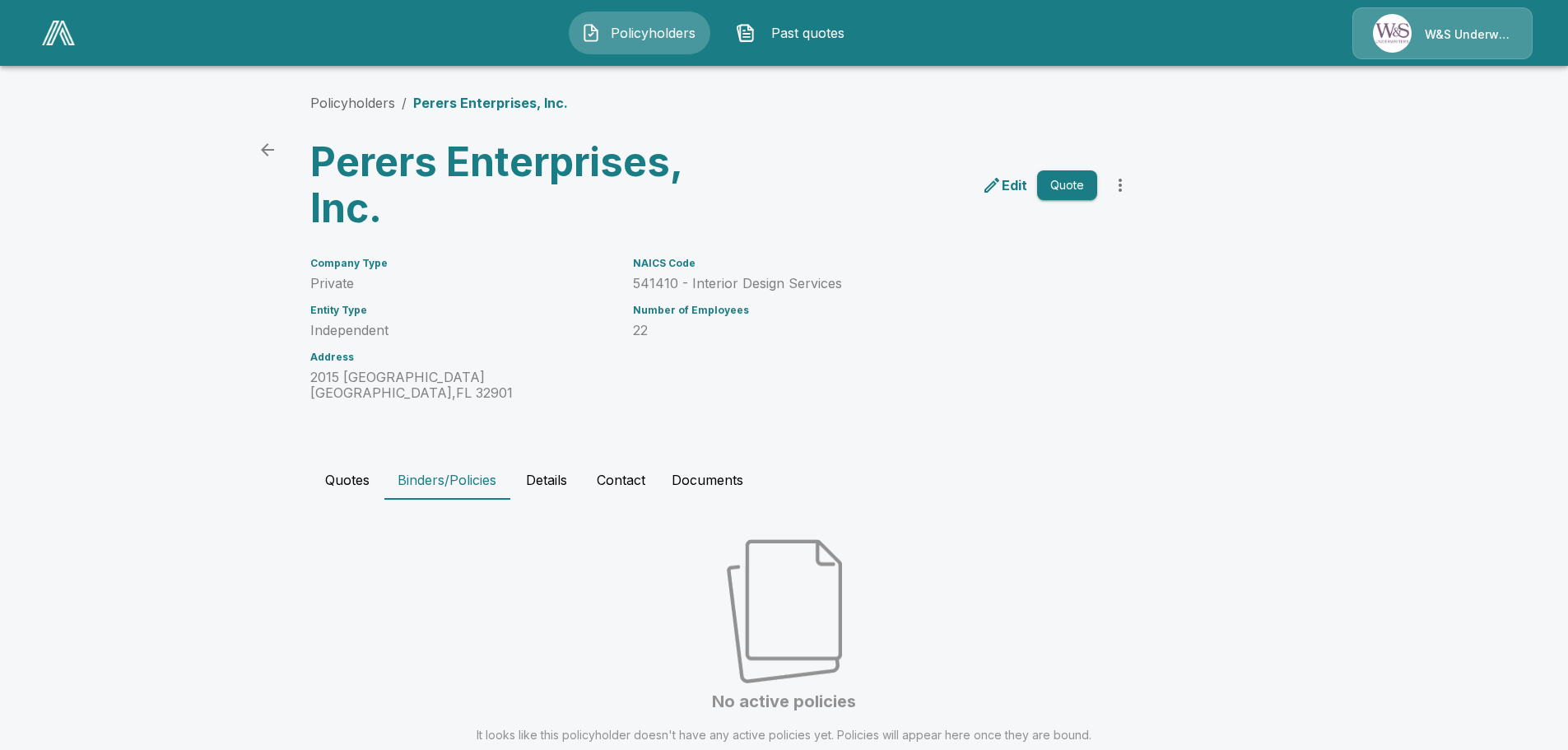
click at [274, 149] on icon "back" at bounding box center [268, 150] width 13 height 13
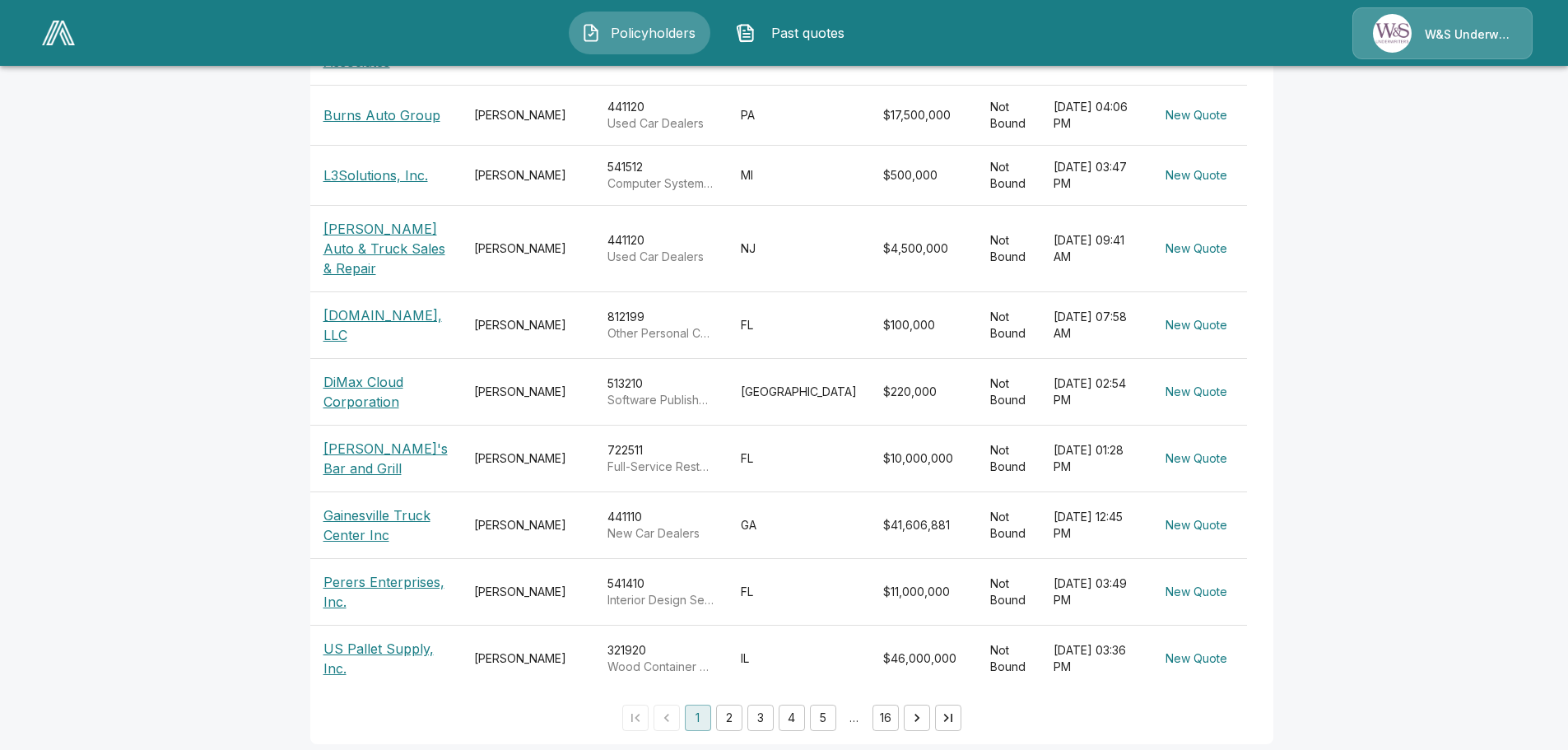
scroll to position [524, 0]
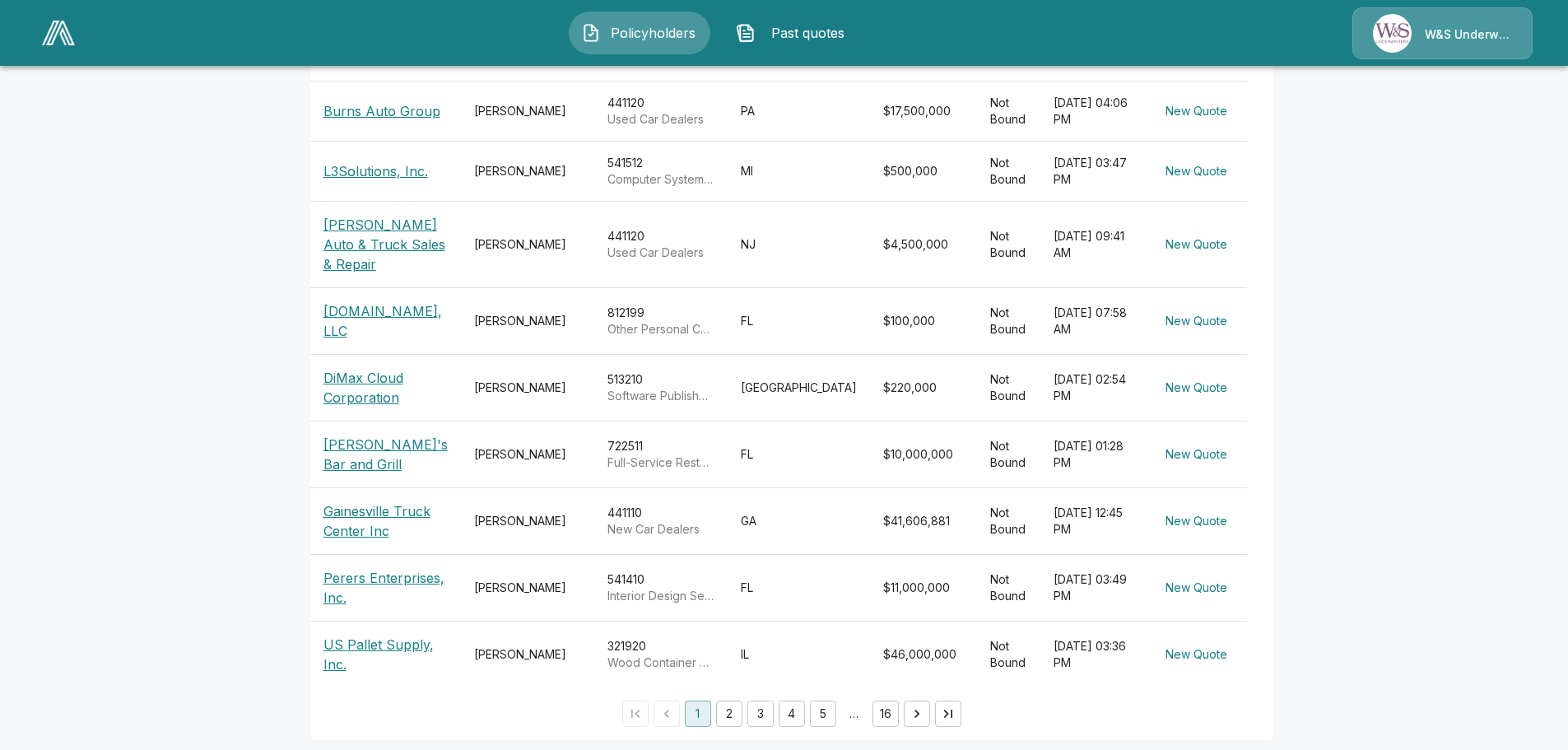
click at [386, 568] on p "Perers Enterprises, Inc." at bounding box center [386, 588] width 125 height 40
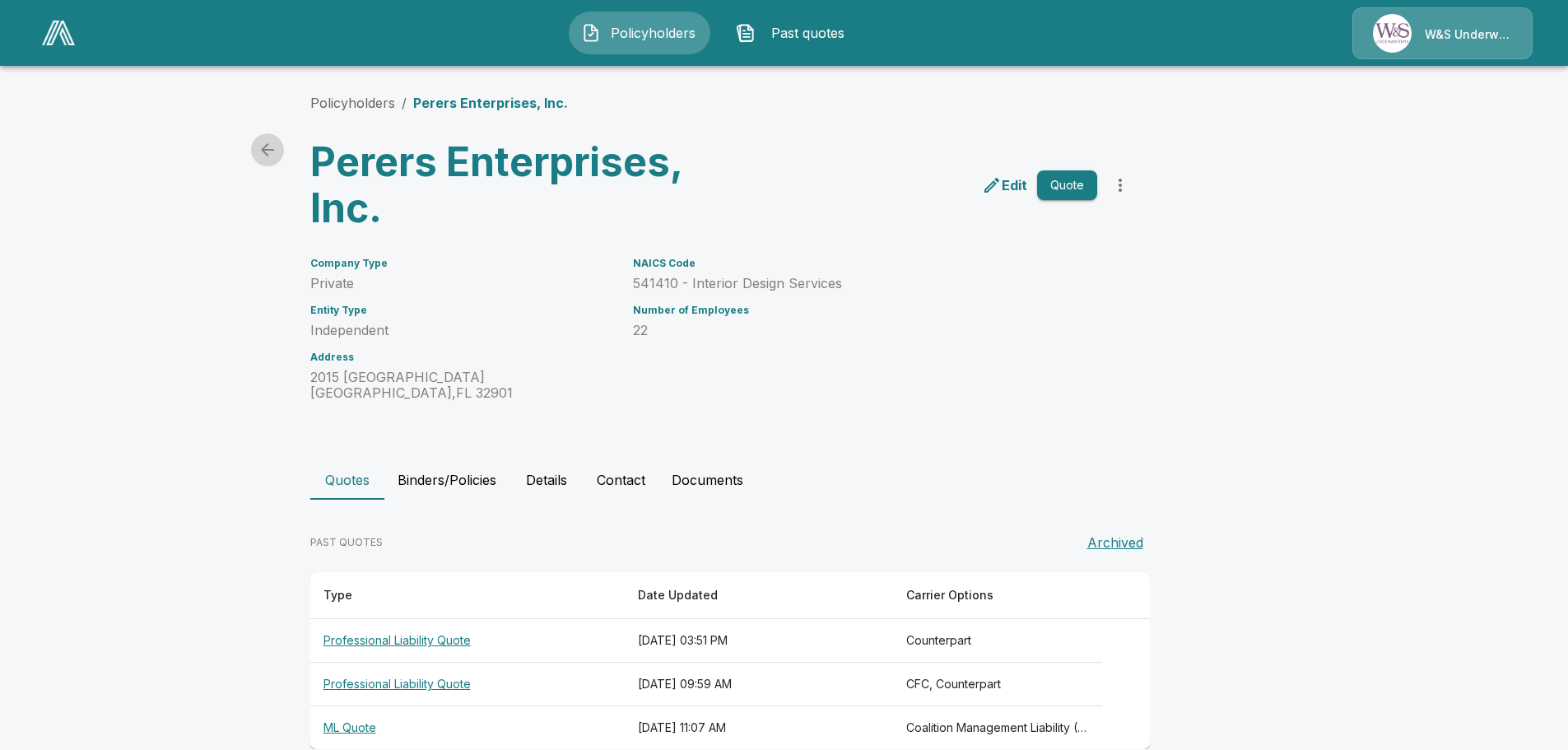
click at [272, 148] on icon "back" at bounding box center [268, 150] width 20 height 20
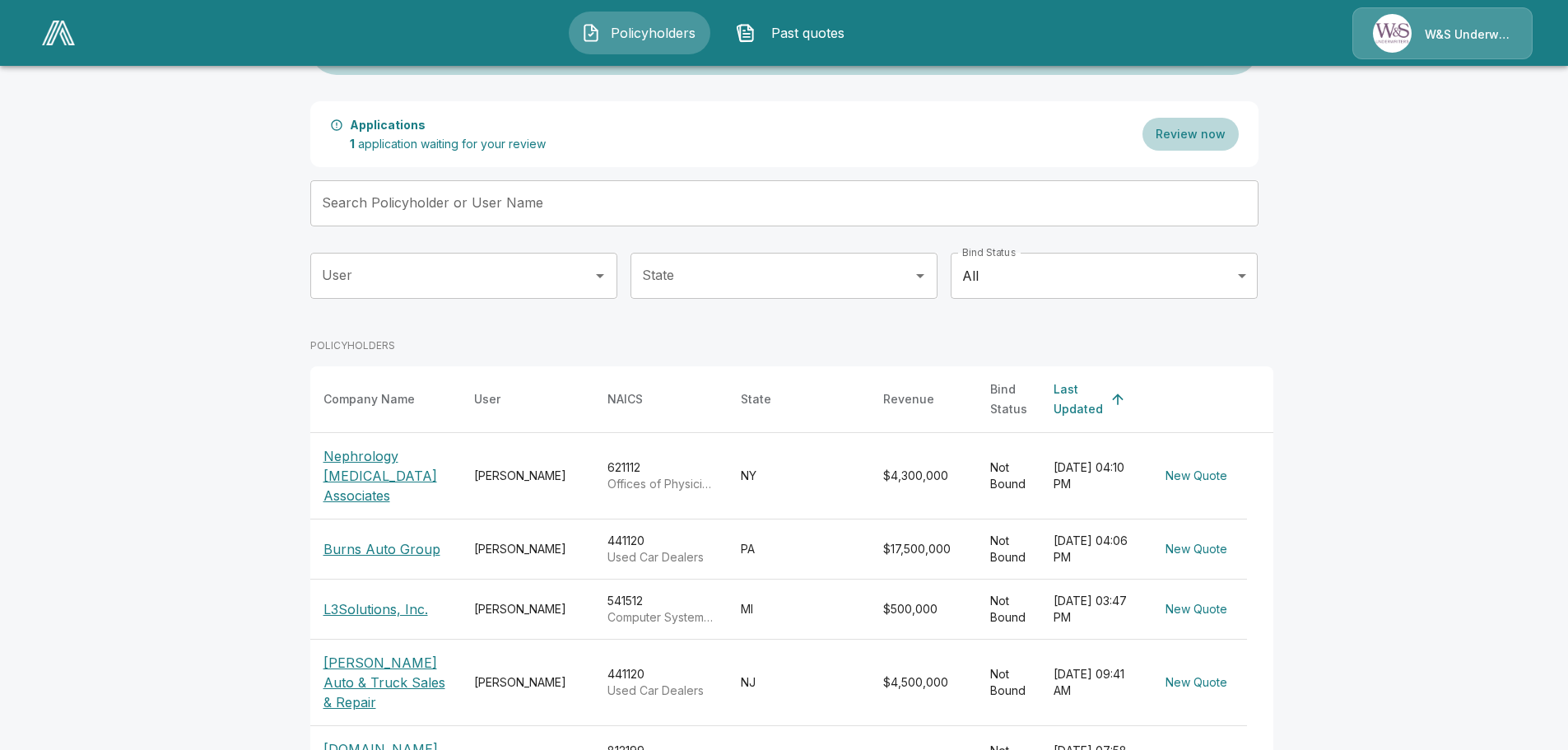
scroll to position [85, 0]
click at [911, 475] on td "$4,300,000" at bounding box center [924, 477] width 107 height 87
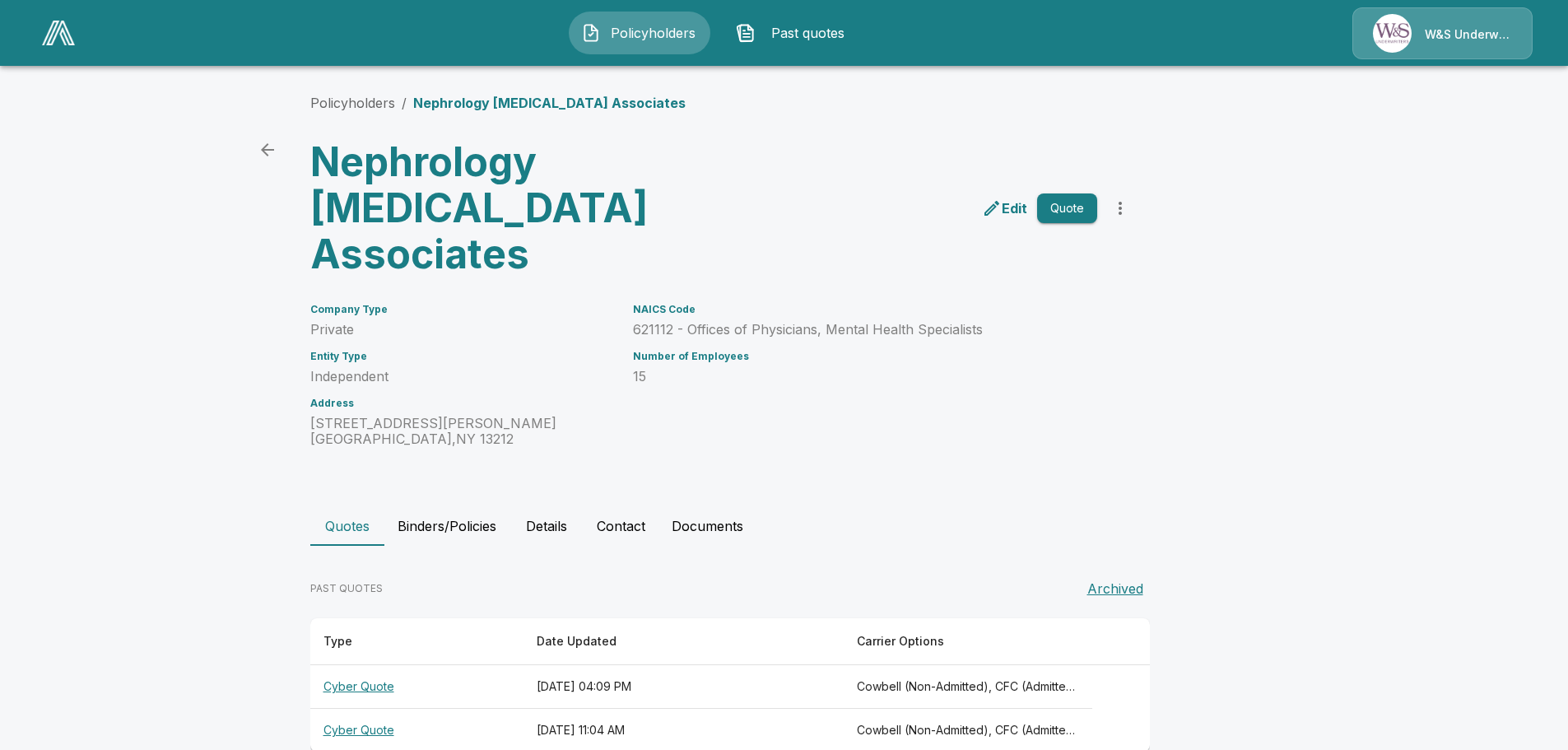
click at [272, 147] on icon "back" at bounding box center [268, 150] width 20 height 20
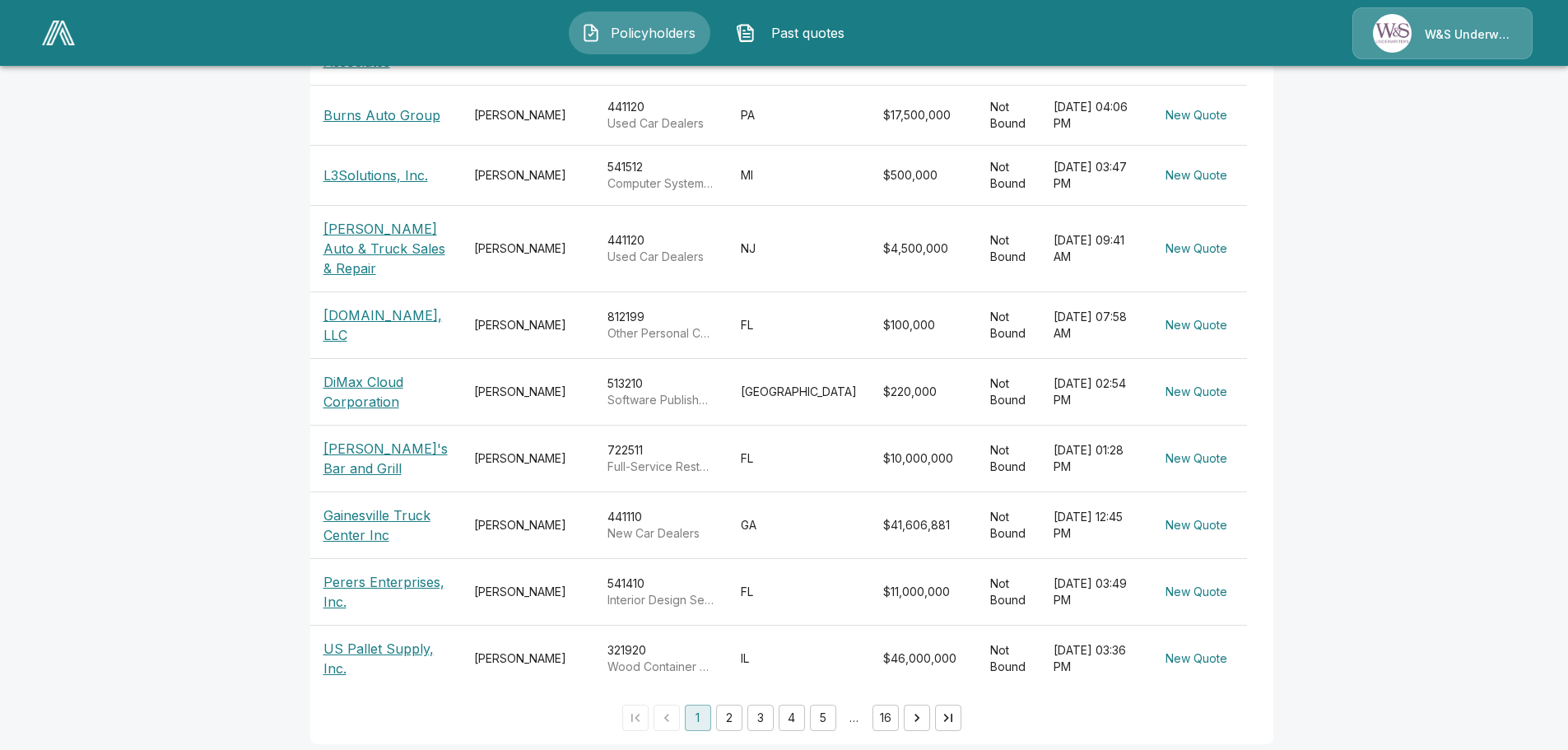
scroll to position [524, 0]
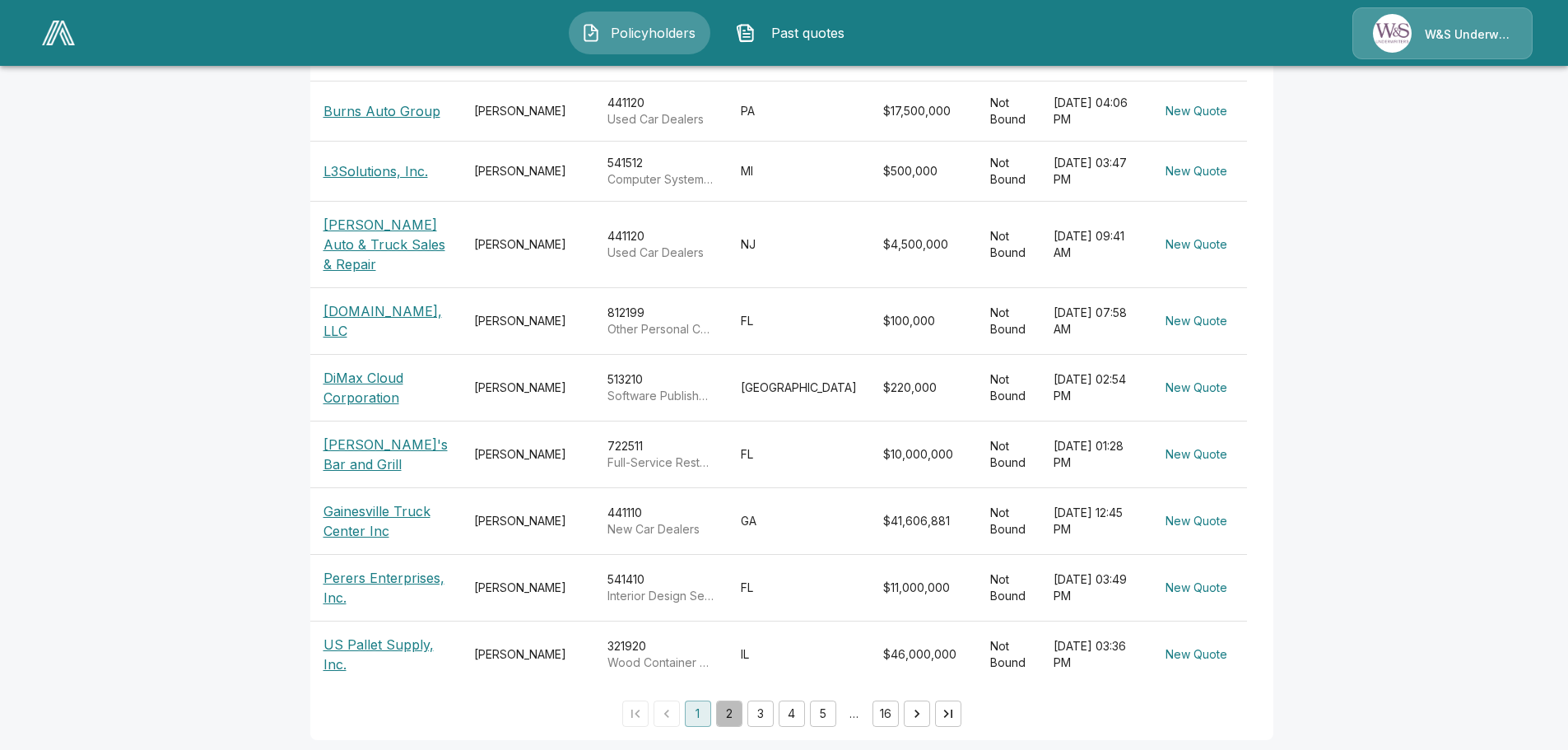
click at [727, 700] on button "2" at bounding box center [729, 714] width 26 height 26
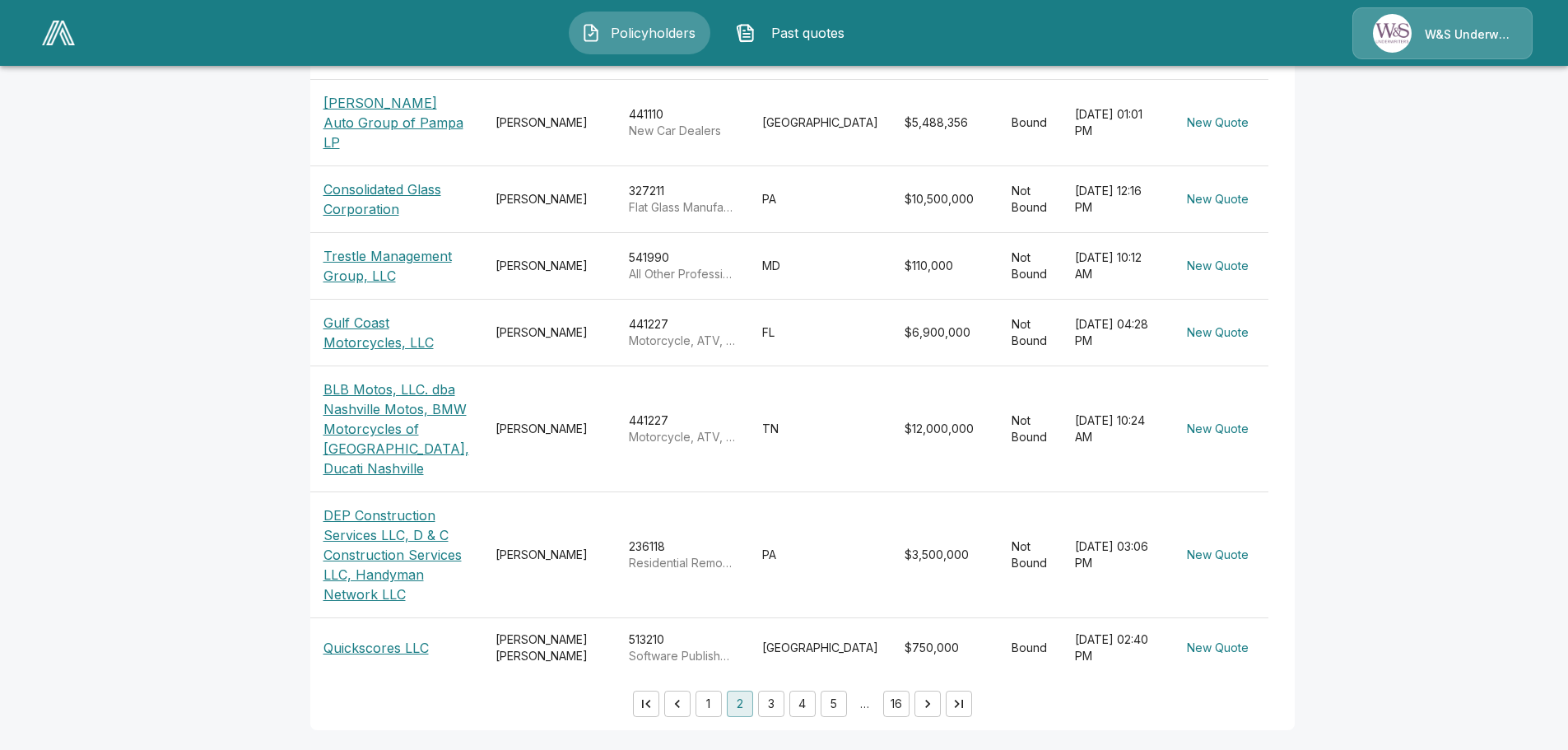
scroll to position [708, 0]
click at [698, 703] on button "1" at bounding box center [708, 704] width 26 height 26
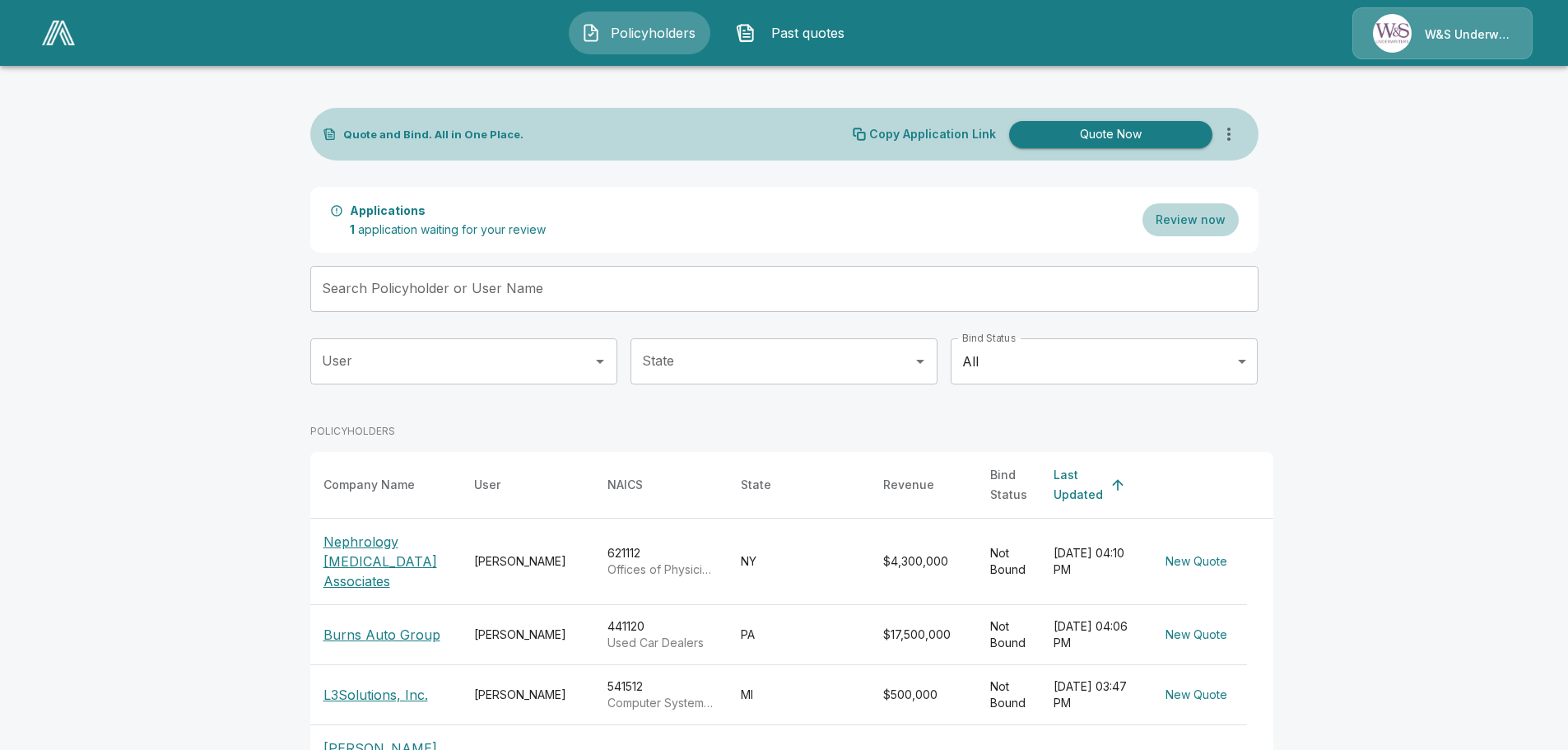
click at [1409, 34] on div "W&S Underwriters" at bounding box center [1442, 33] width 180 height 52
click at [1395, 39] on div "W&S Underwriters" at bounding box center [1442, 33] width 180 height 52
click at [1452, 40] on div "W&S Underwriters" at bounding box center [1442, 33] width 180 height 52
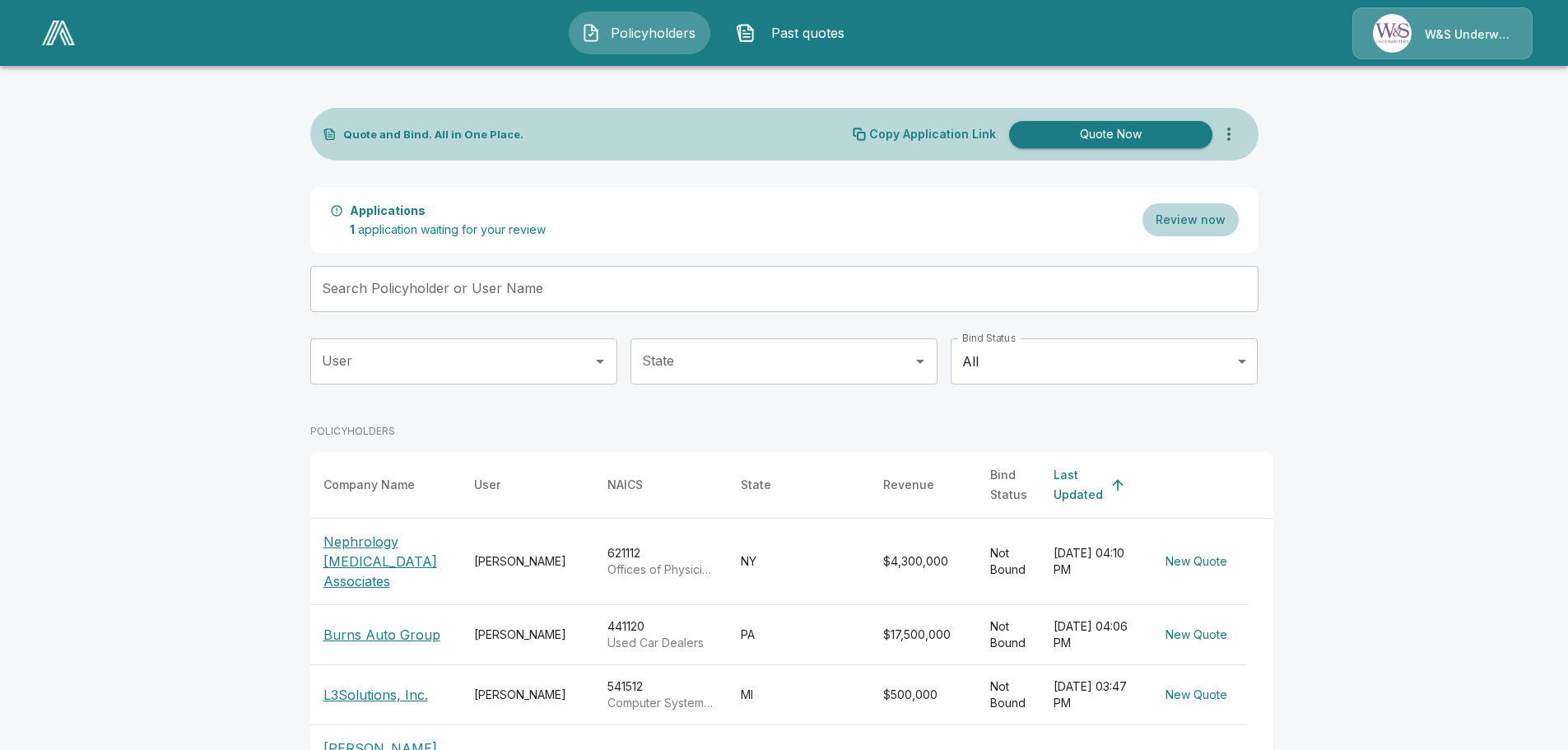
click at [1425, 40] on div "W&S Underwriters" at bounding box center [1442, 33] width 180 height 52
click at [1414, 38] on div "W&S Underwriters" at bounding box center [1442, 33] width 180 height 52
click at [1401, 34] on div "W&S Underwriters" at bounding box center [1442, 33] width 180 height 52
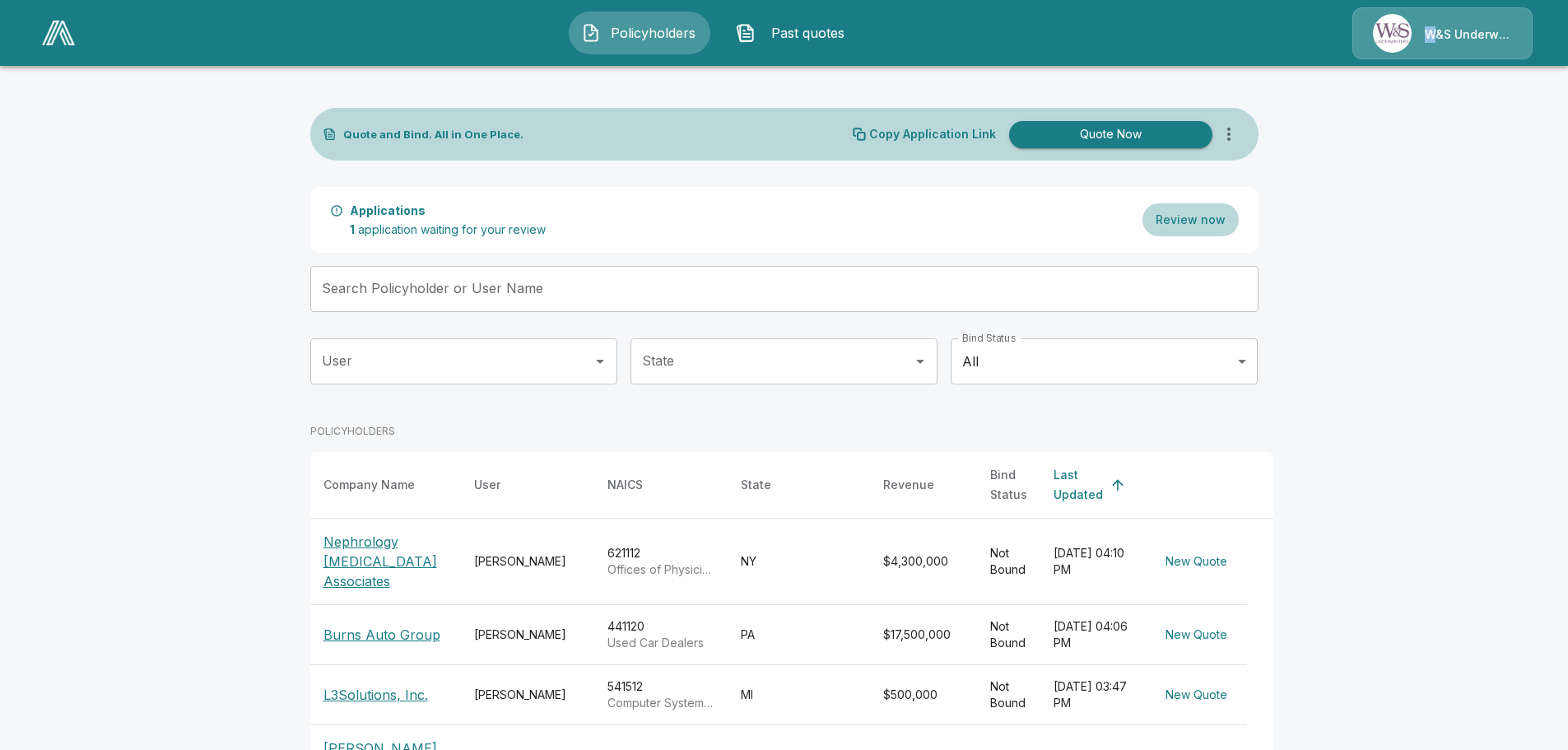
click at [1401, 34] on div "W&S Underwriters" at bounding box center [1442, 33] width 180 height 52
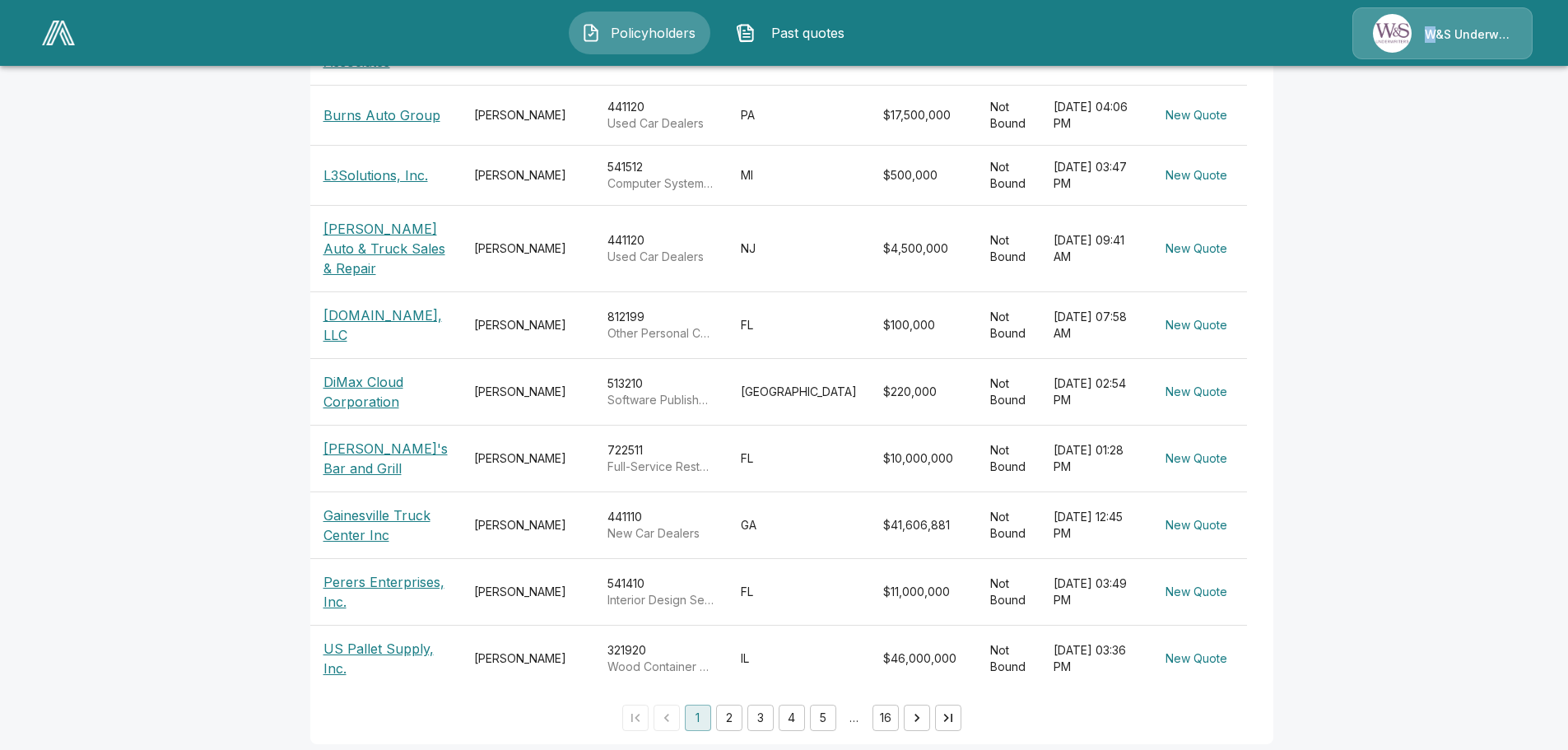
scroll to position [524, 0]
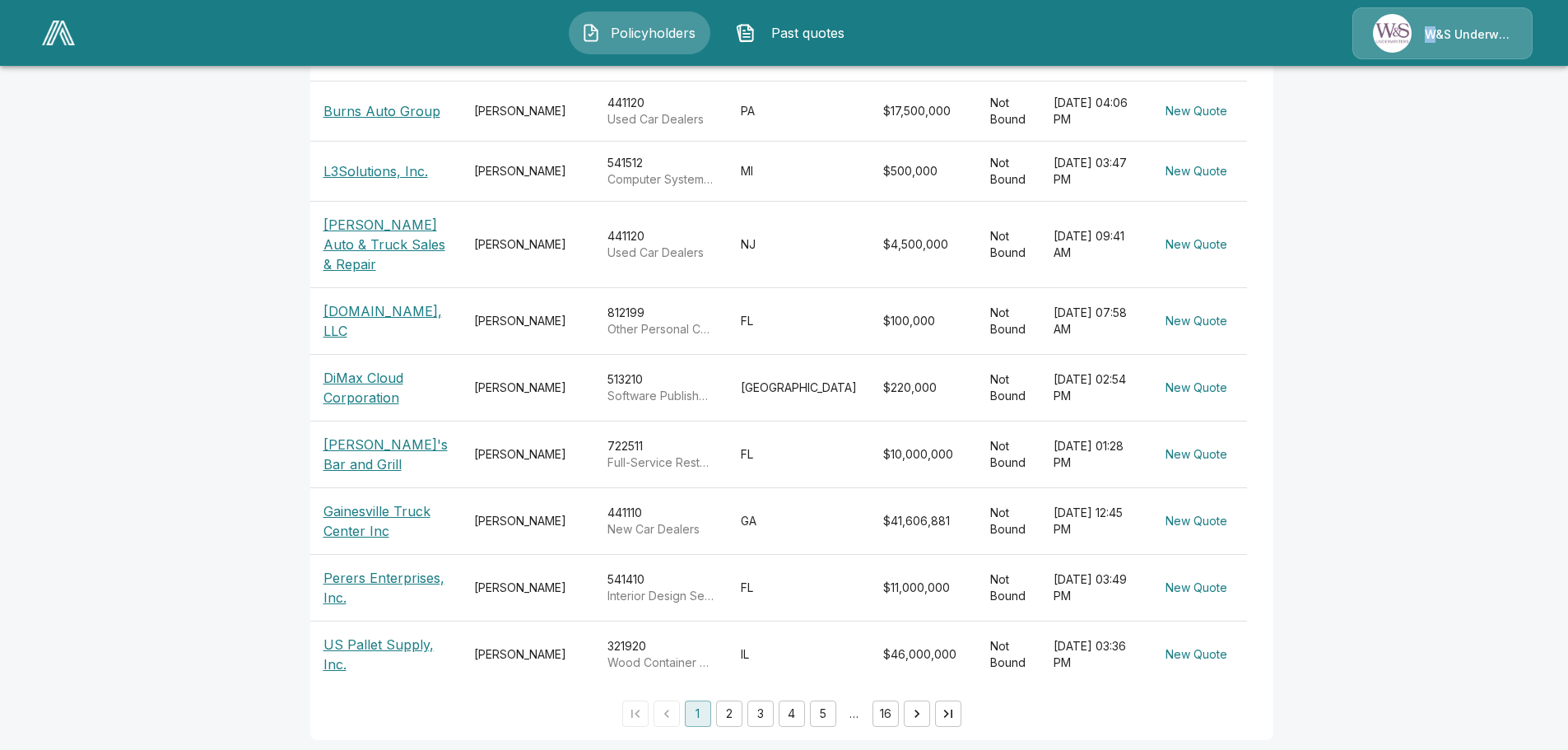
click at [739, 703] on button "2" at bounding box center [729, 714] width 26 height 26
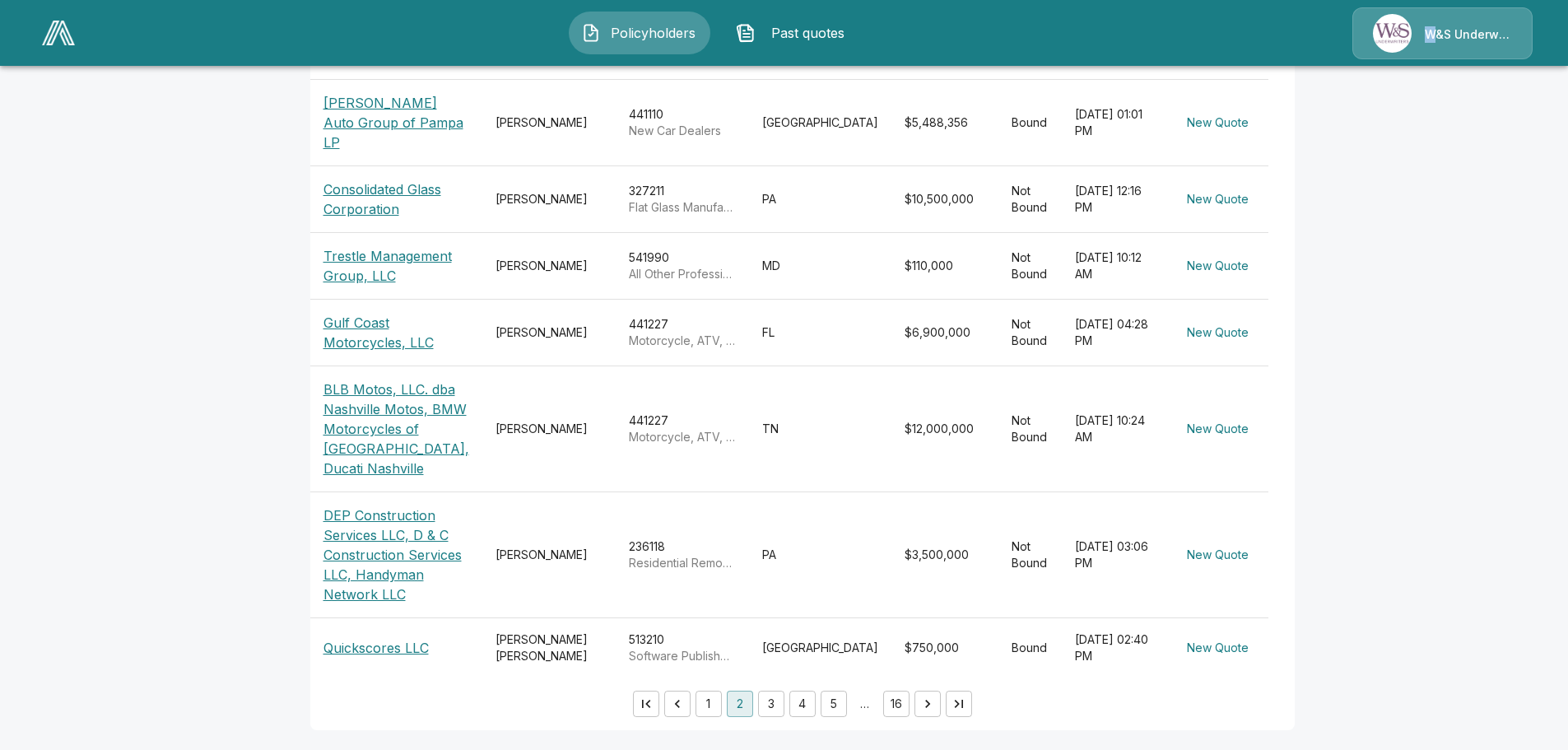
scroll to position [708, 0]
click at [760, 699] on button "3" at bounding box center [771, 704] width 26 height 26
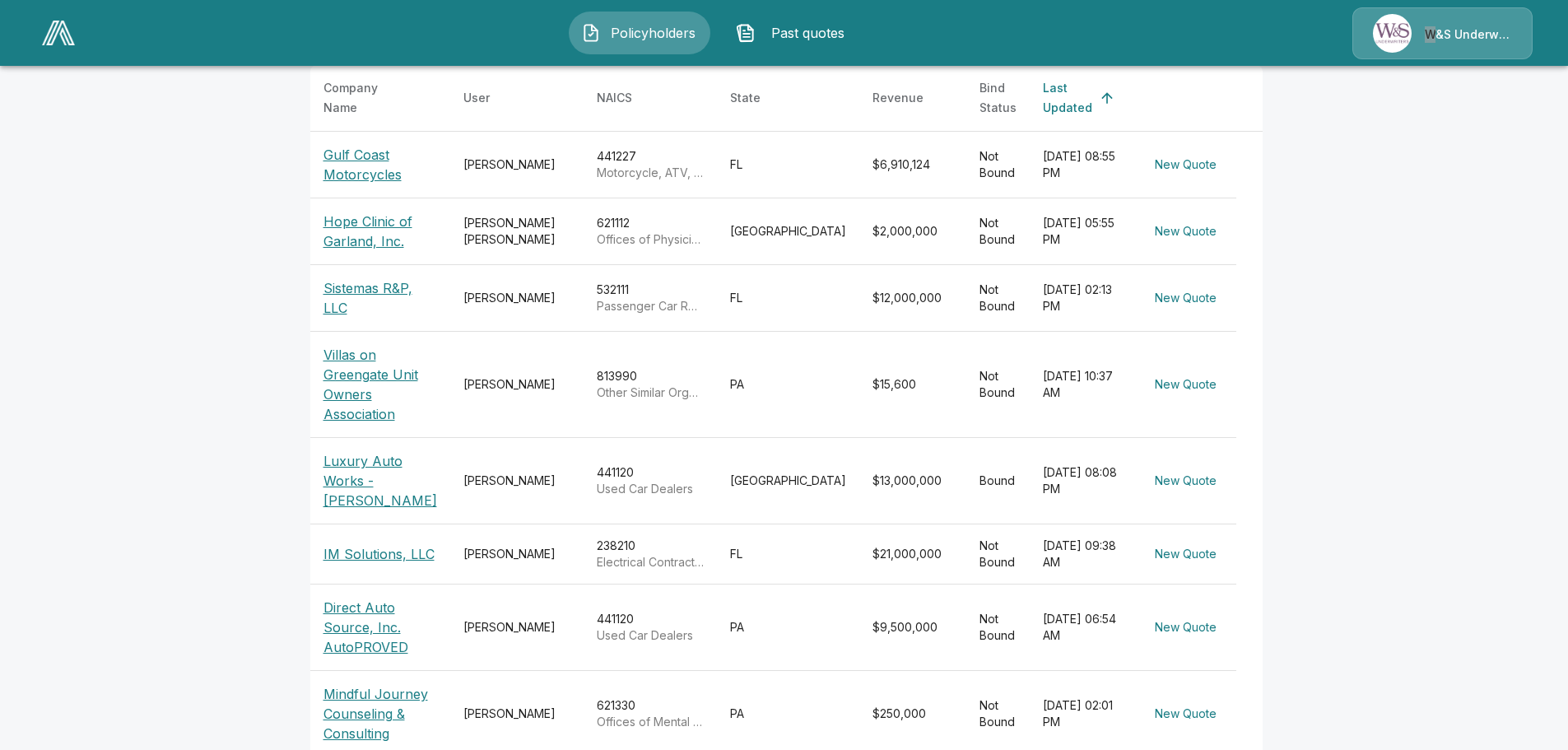
scroll to position [583, 0]
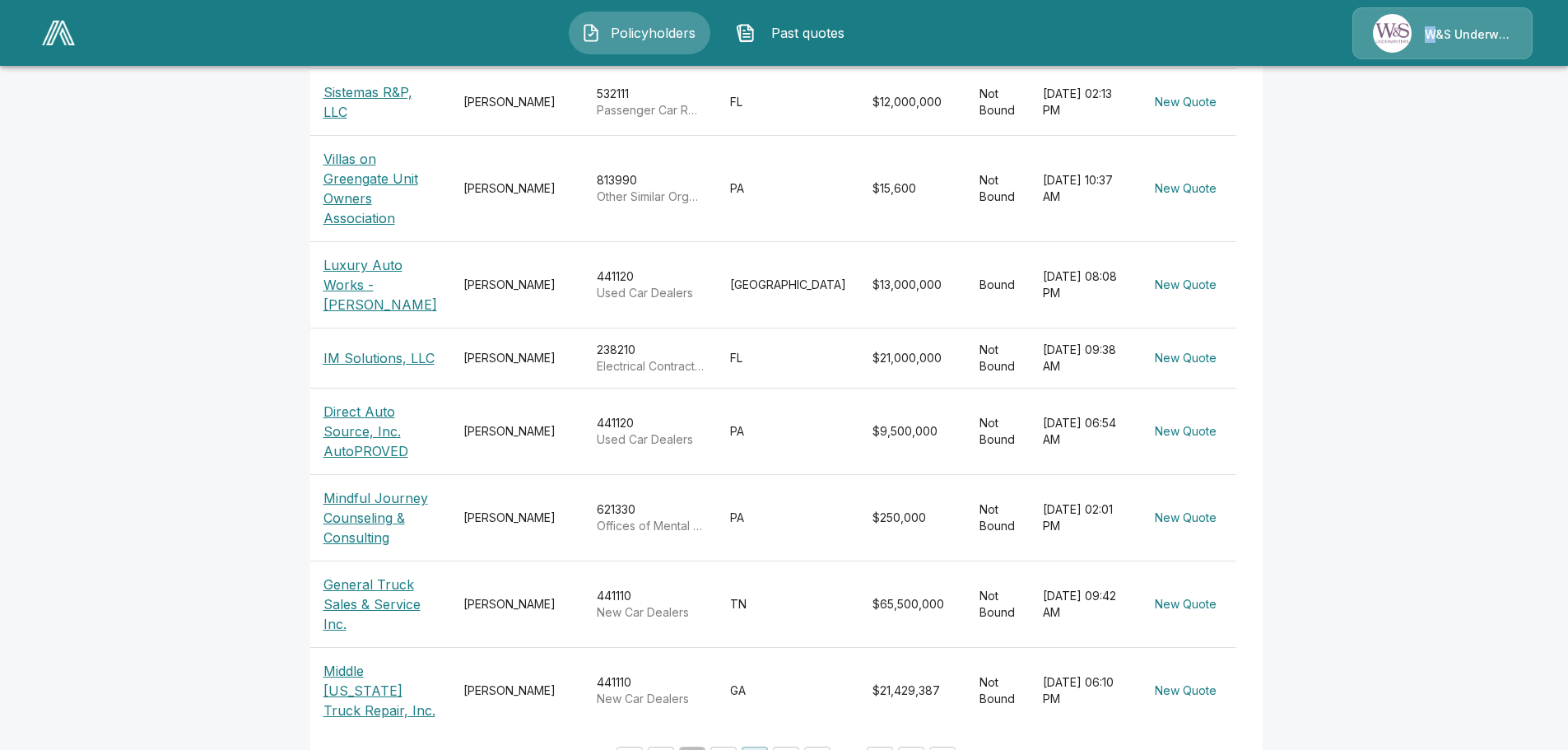
click at [697, 747] on button "1" at bounding box center [692, 760] width 26 height 26
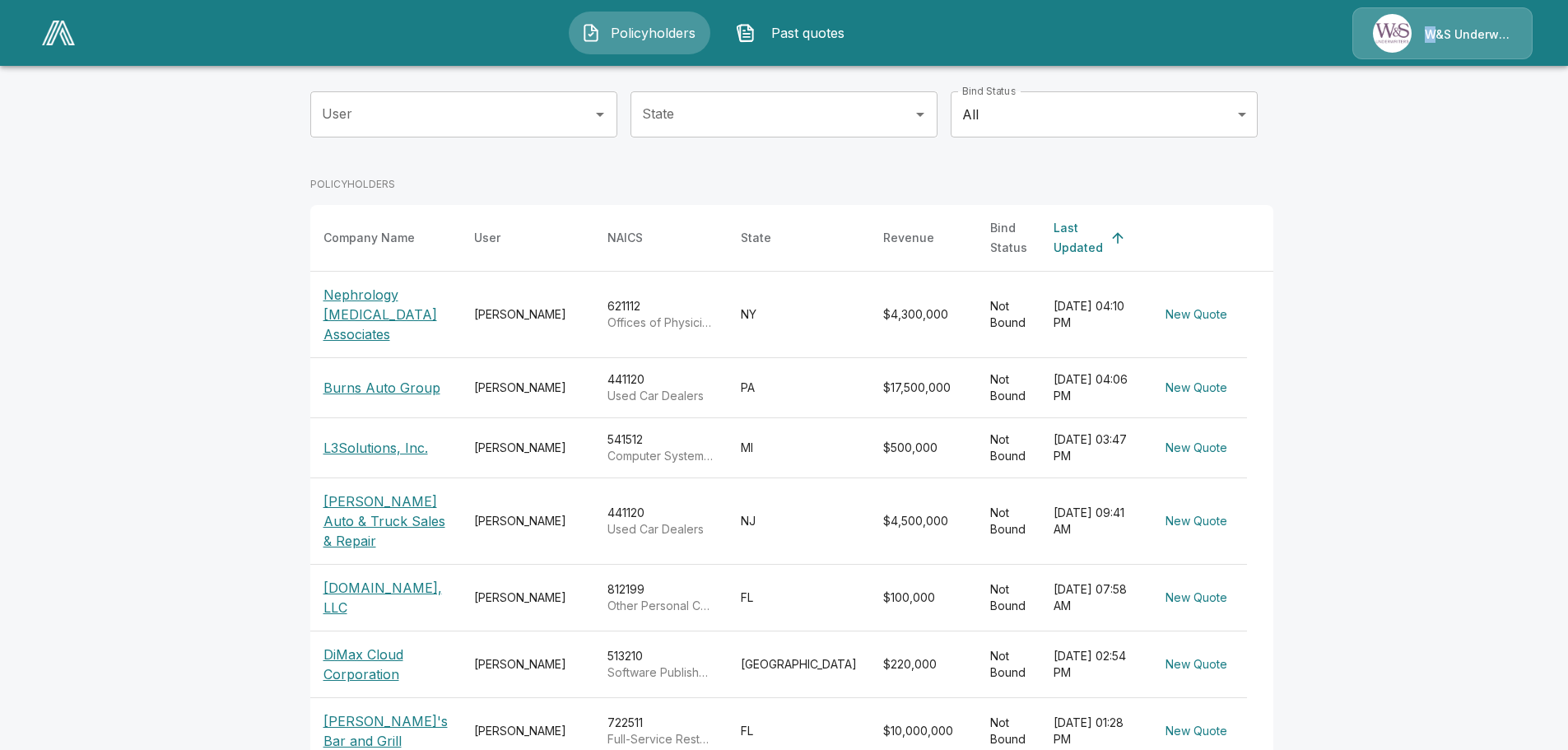
scroll to position [246, 0]
